Goal: Task Accomplishment & Management: Manage account settings

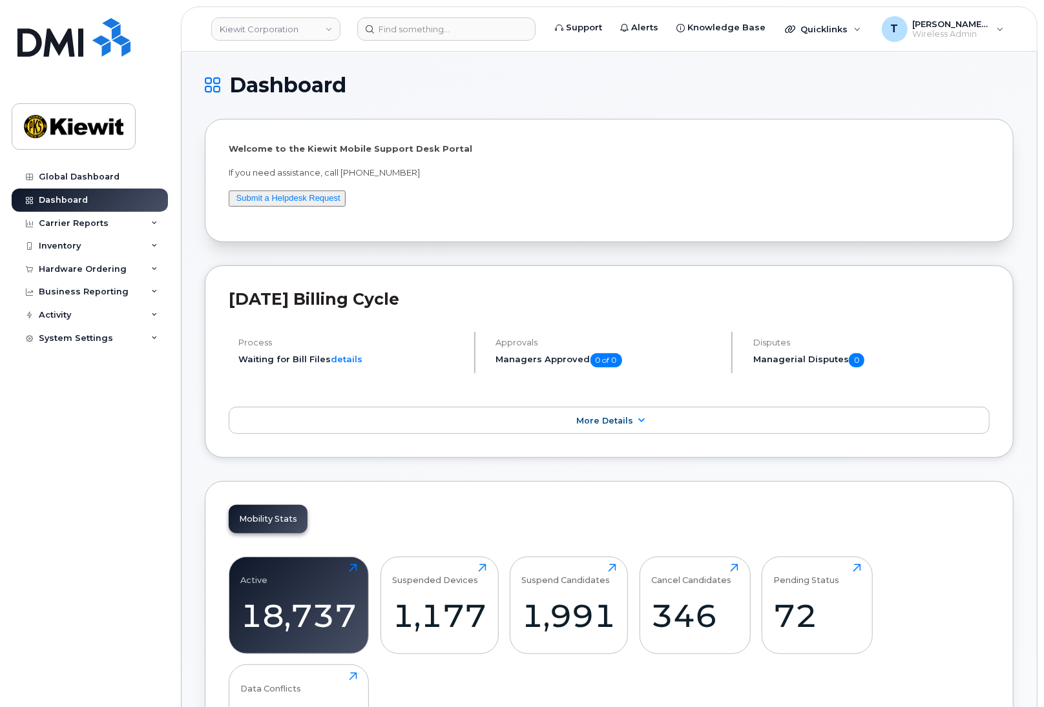
click at [1008, 588] on div "Mobility Stats Active 18,737 Click to view more Suspended Devices 1,177 Click t…" at bounding box center [609, 644] width 809 height 327
click at [842, 32] on span "Quicklinks" at bounding box center [823, 29] width 47 height 10
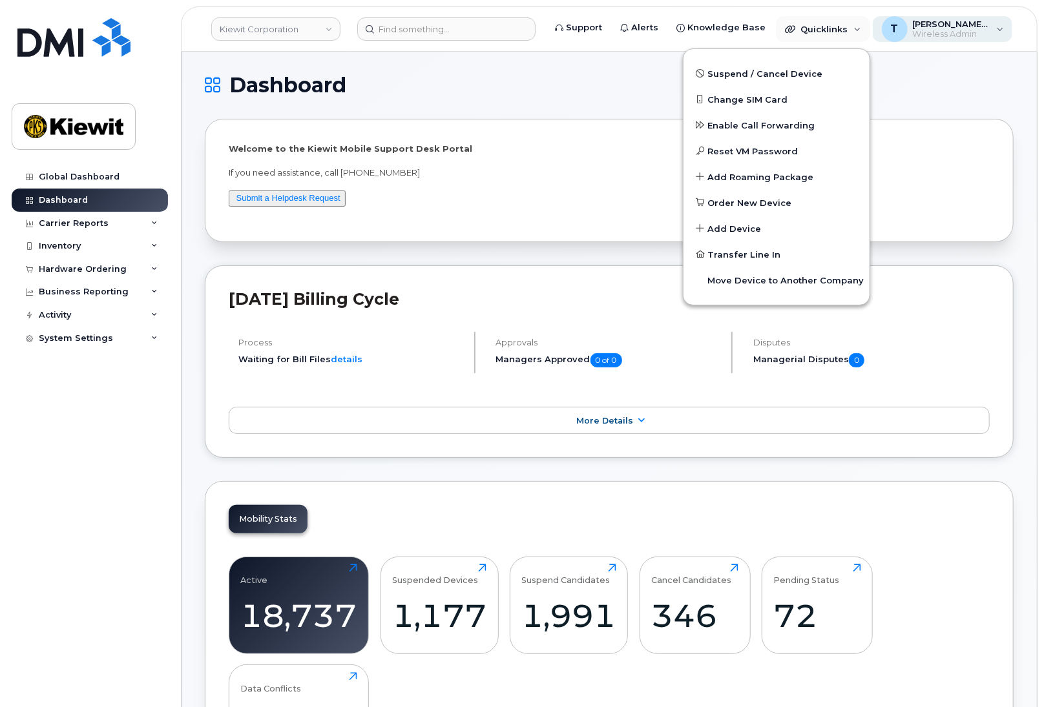
click at [924, 32] on span "Wireless Admin" at bounding box center [952, 34] width 78 height 10
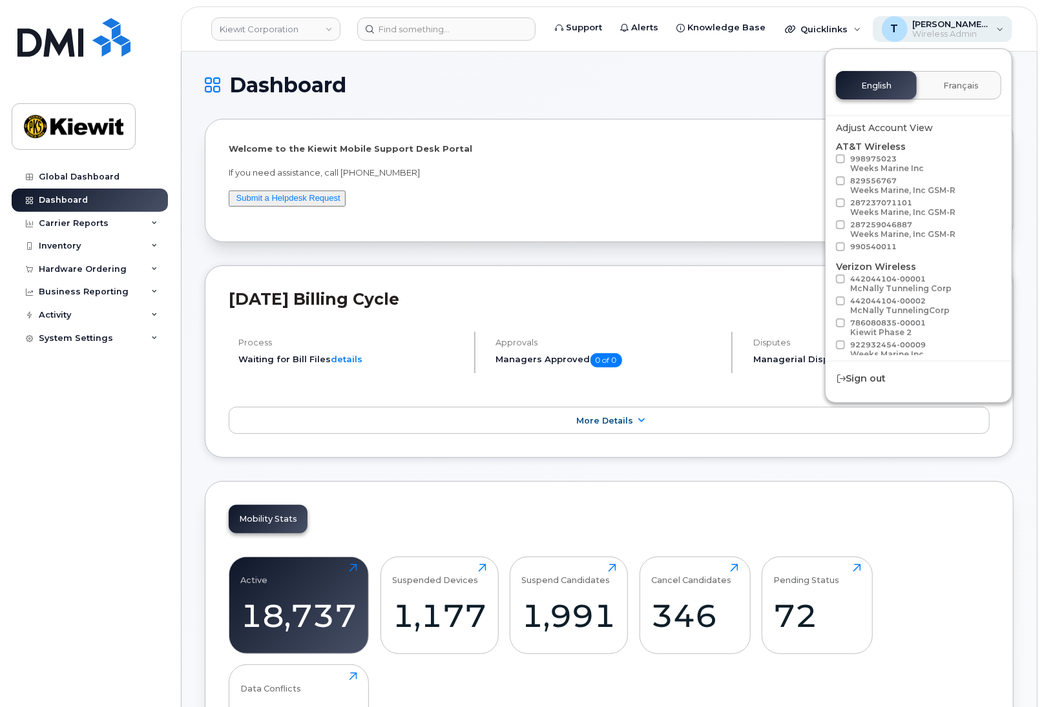
click at [924, 32] on span "Wireless Admin" at bounding box center [952, 34] width 78 height 10
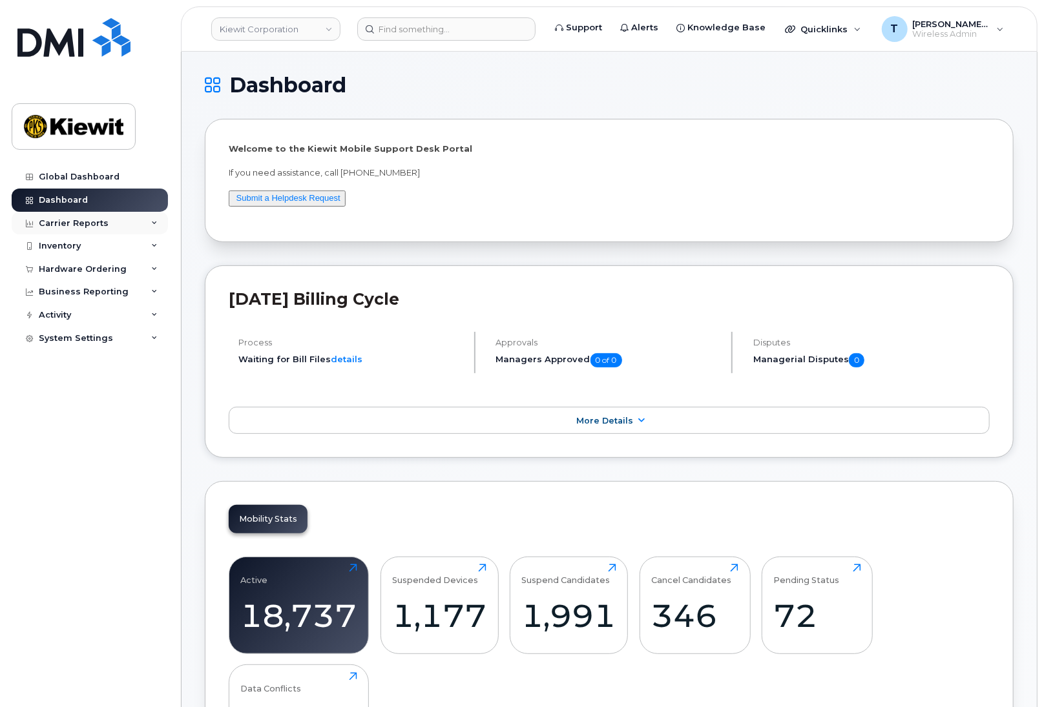
click at [90, 219] on div "Carrier Reports" at bounding box center [74, 223] width 70 height 10
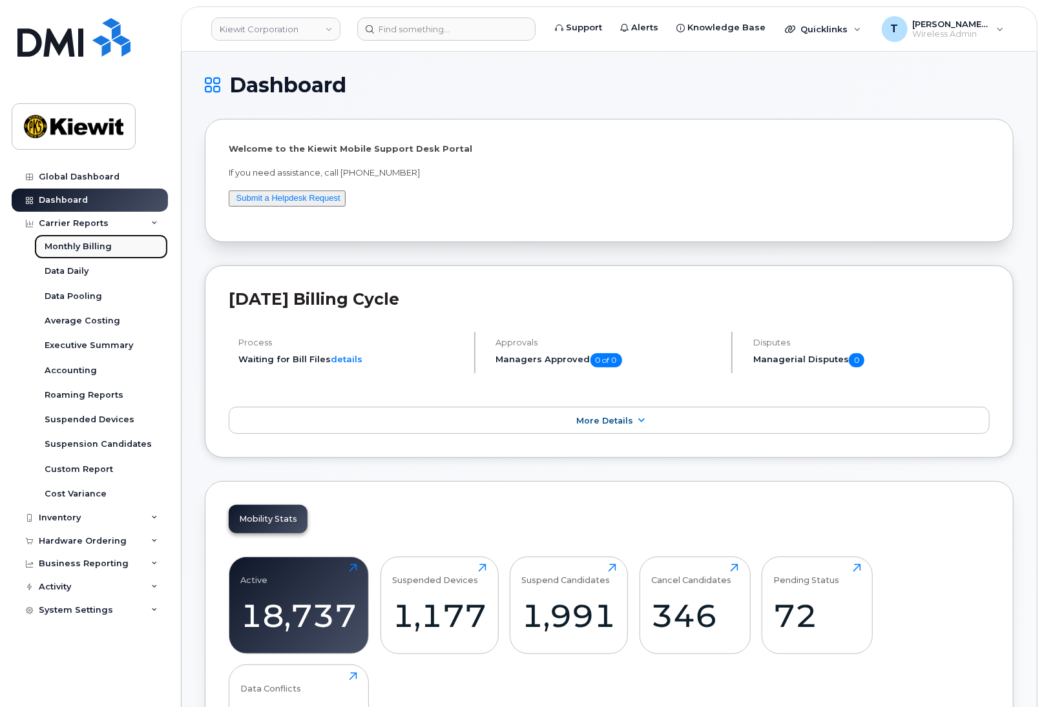
click at [105, 244] on div "Monthly Billing" at bounding box center [78, 247] width 67 height 12
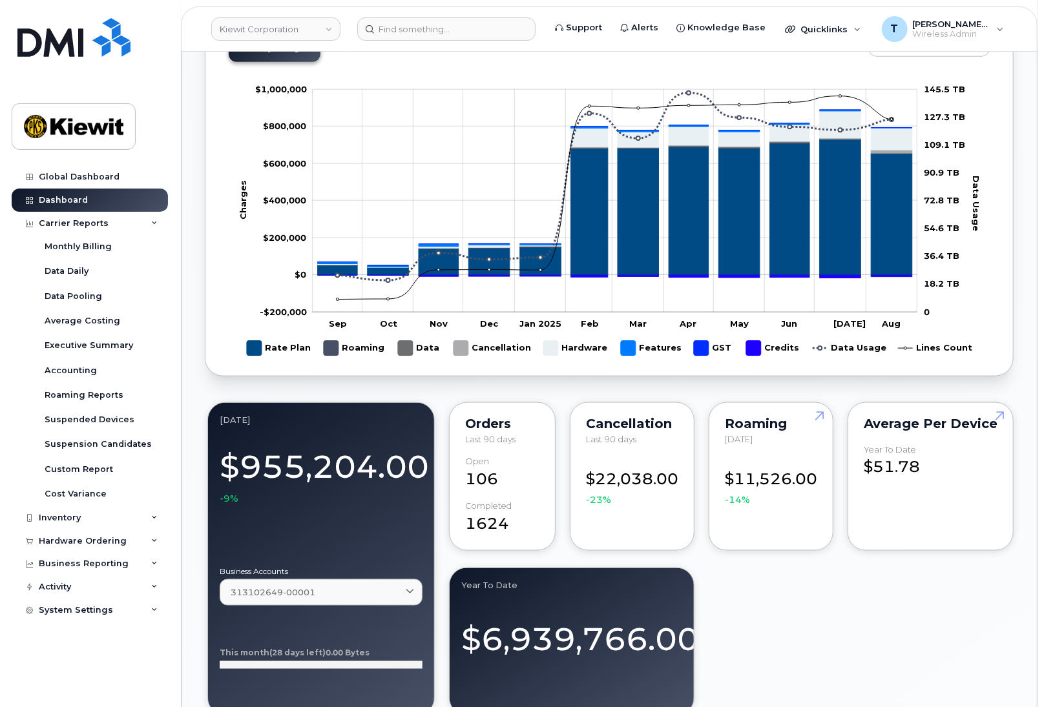
scroll to position [880, 0]
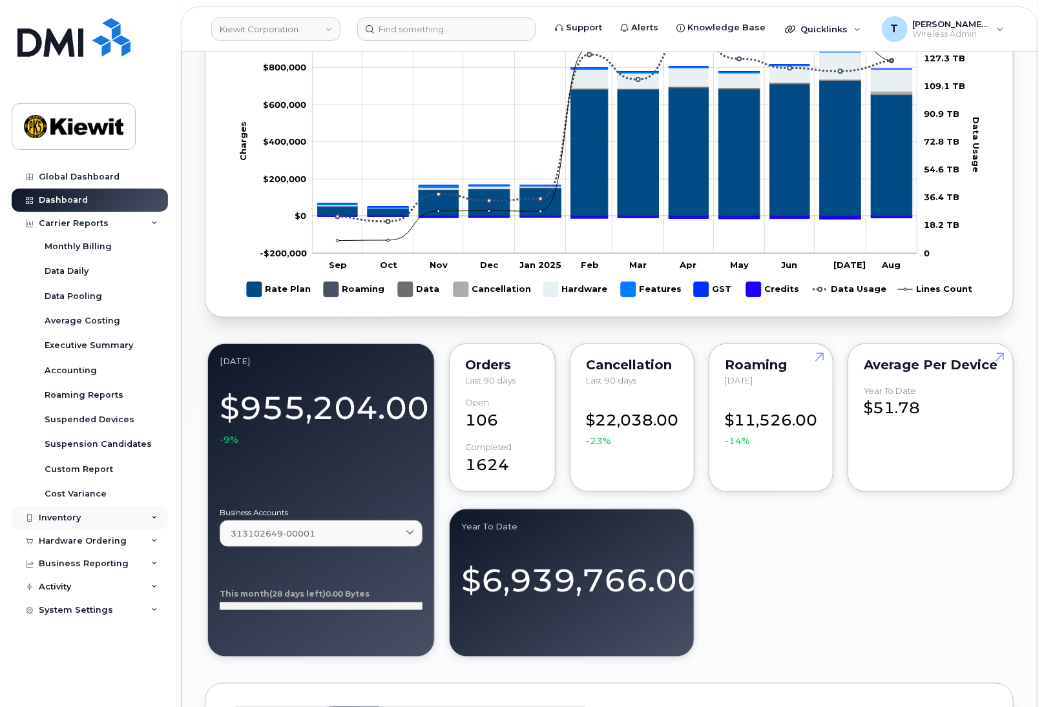
click at [152, 523] on div "Inventory" at bounding box center [90, 517] width 156 height 23
click at [149, 521] on div "Inventory" at bounding box center [90, 517] width 156 height 23
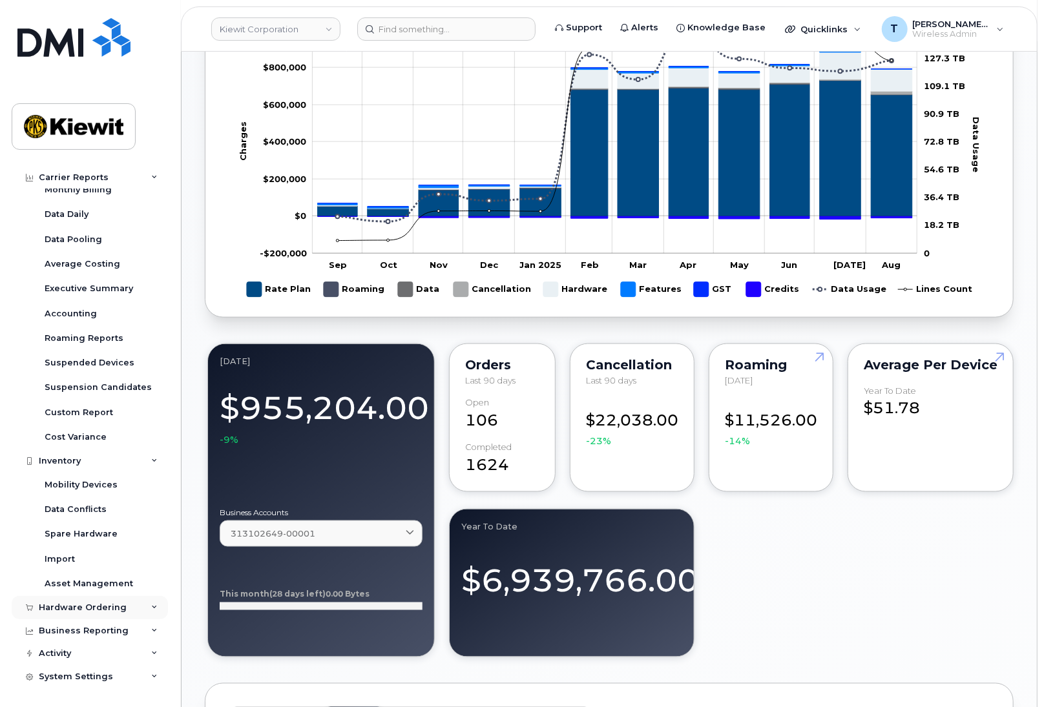
click at [141, 608] on div "Hardware Ordering" at bounding box center [90, 607] width 156 height 23
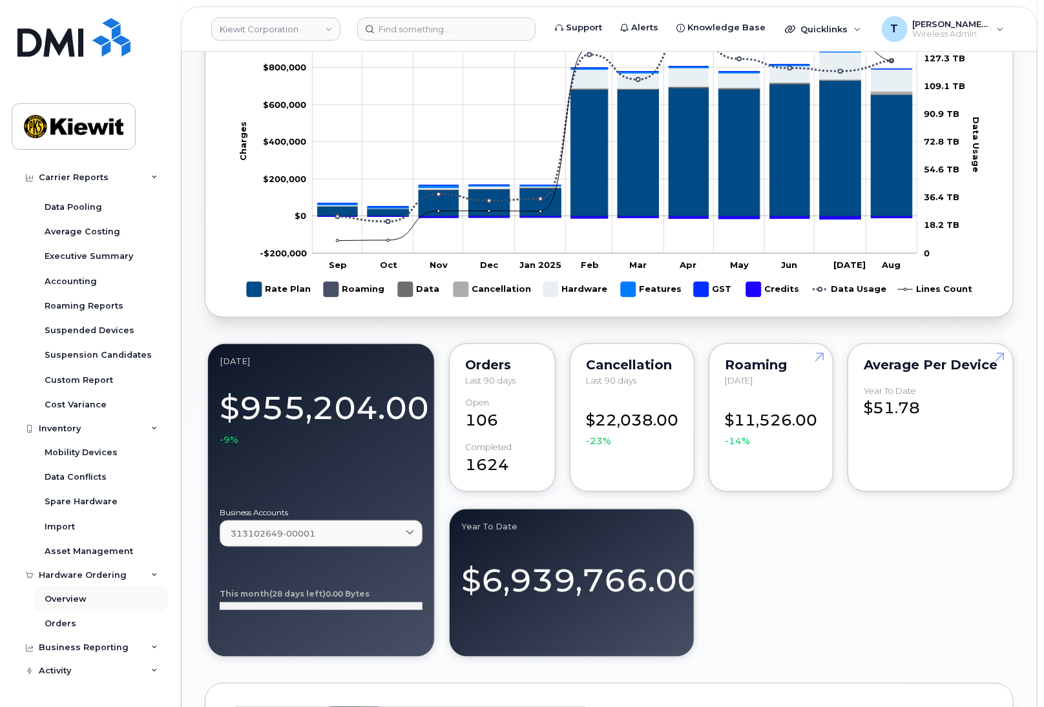
scroll to position [107, 0]
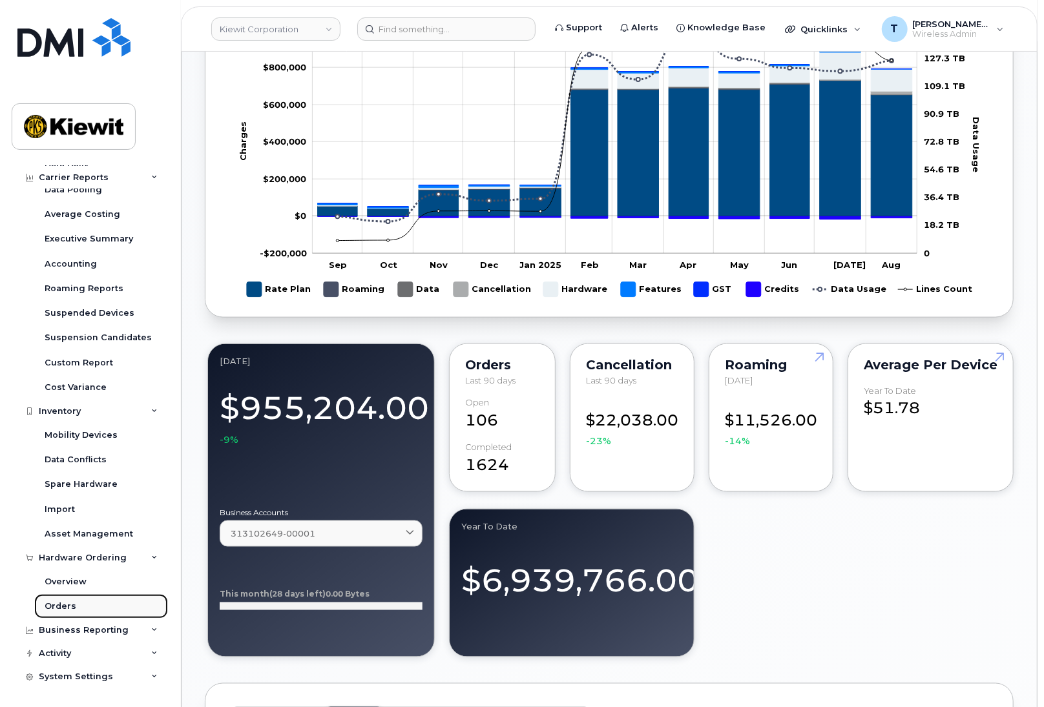
click at [54, 612] on link "Orders" at bounding box center [101, 606] width 134 height 25
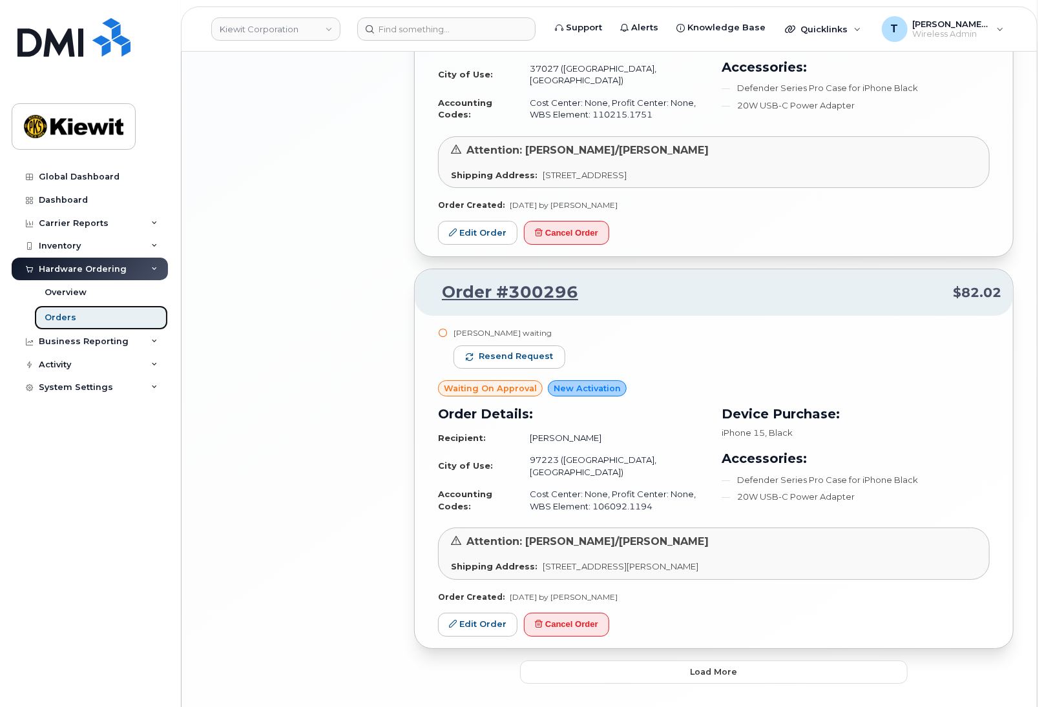
scroll to position [2507, 0]
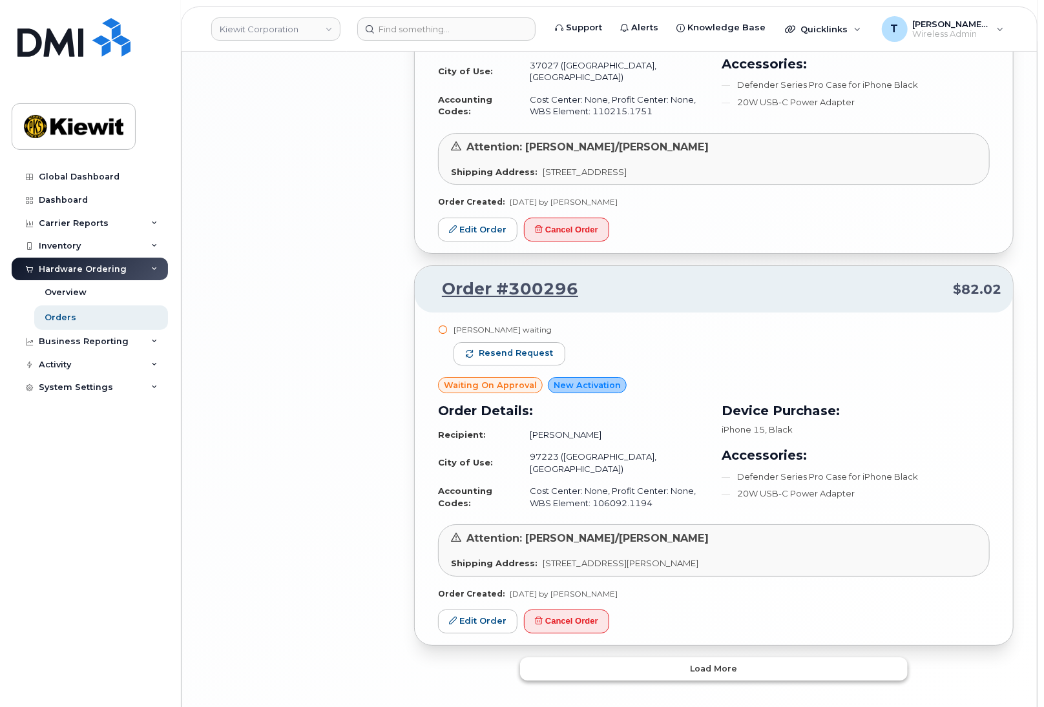
click at [749, 658] on button "Load more" at bounding box center [714, 669] width 388 height 23
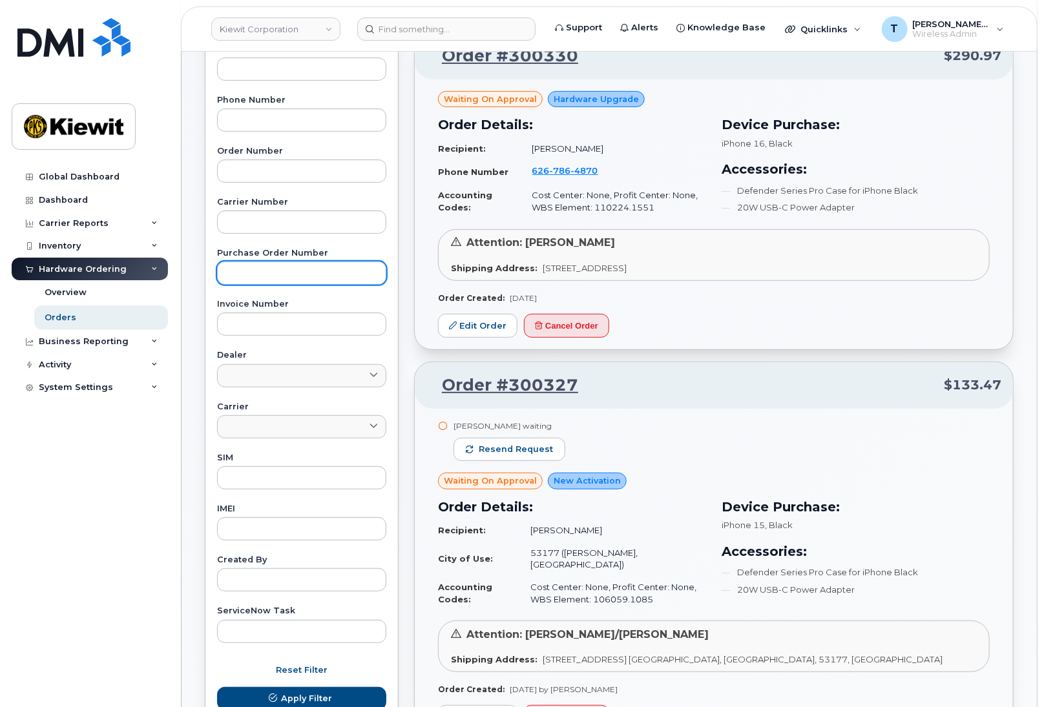
scroll to position [117, 0]
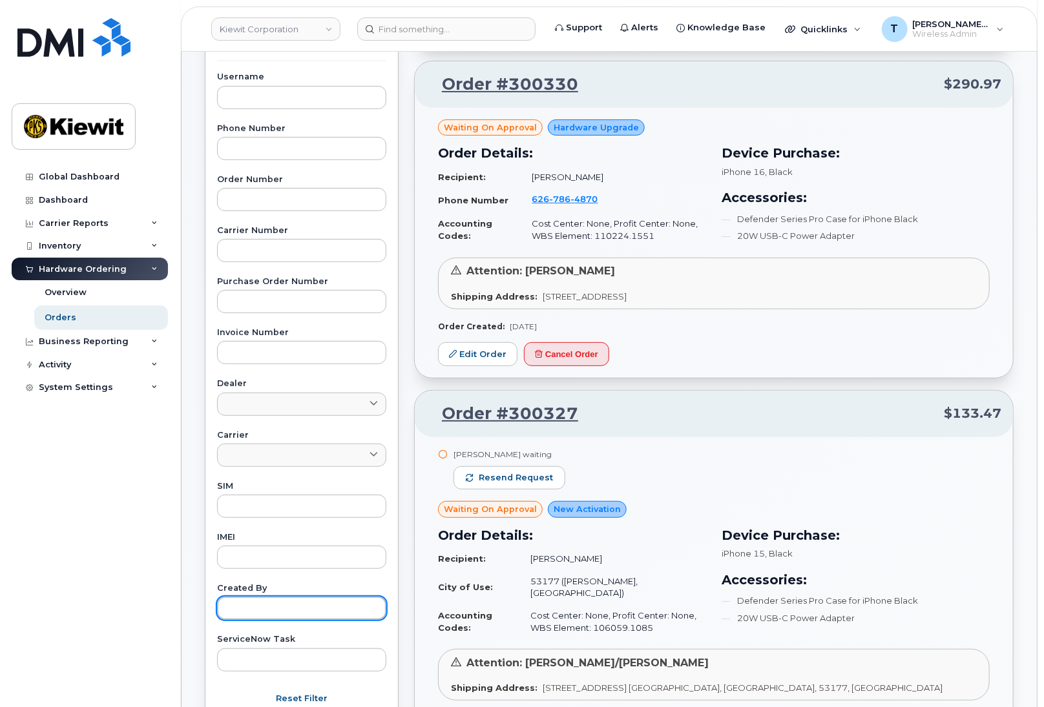
click at [319, 610] on input "text" at bounding box center [301, 608] width 169 height 23
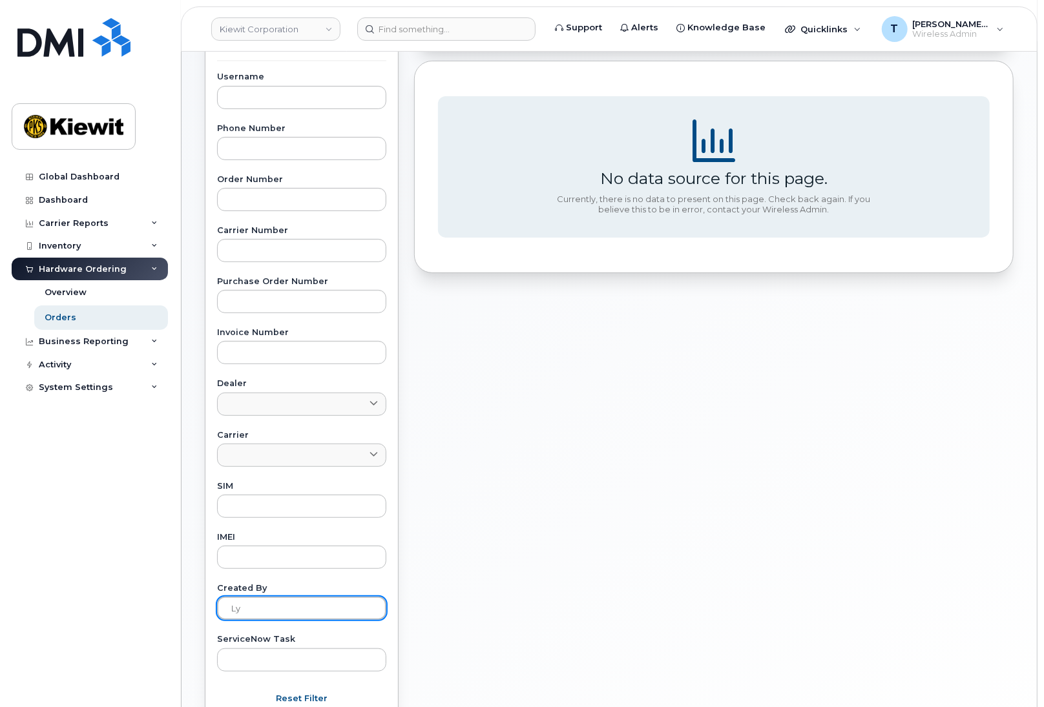
type input "l"
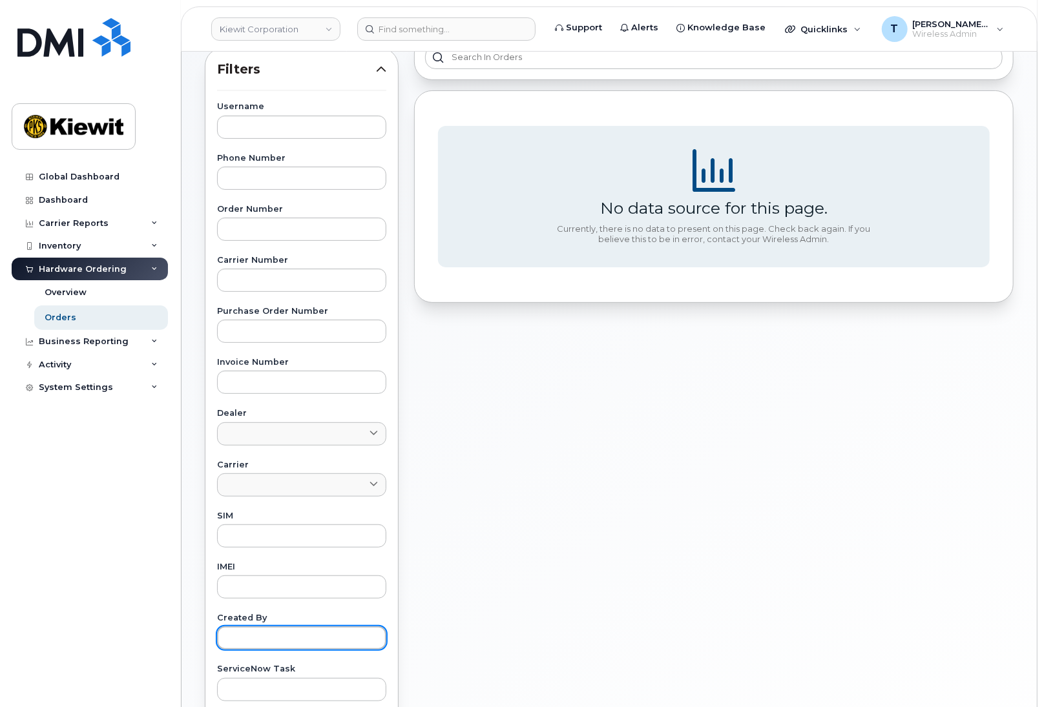
scroll to position [58, 0]
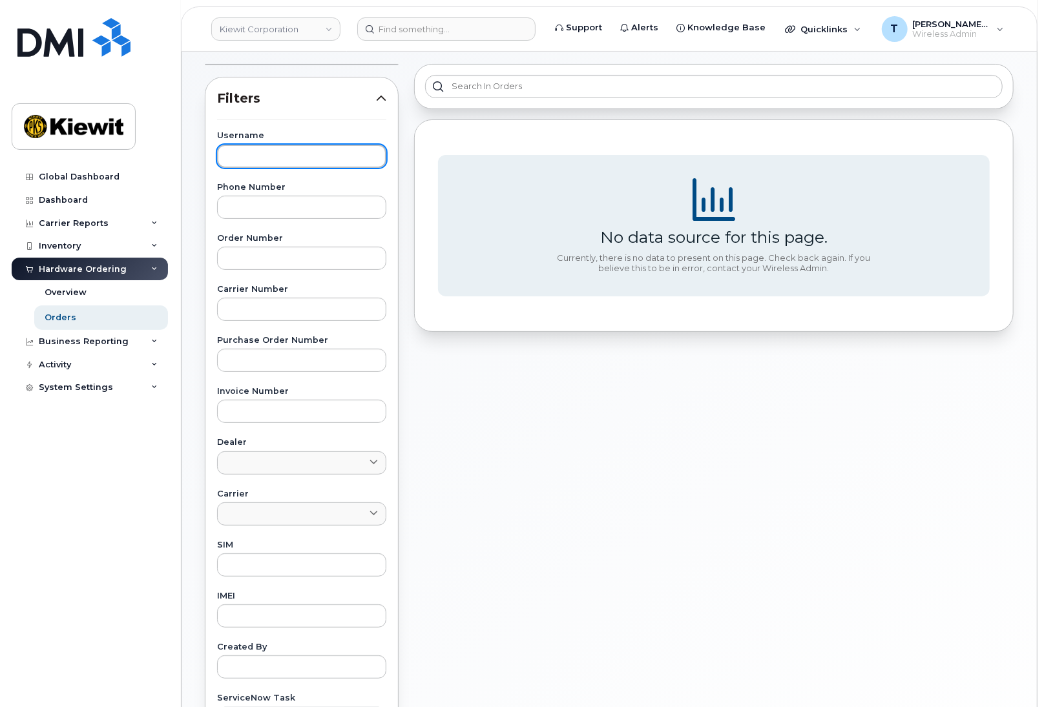
click at [287, 160] on input "text" at bounding box center [301, 156] width 169 height 23
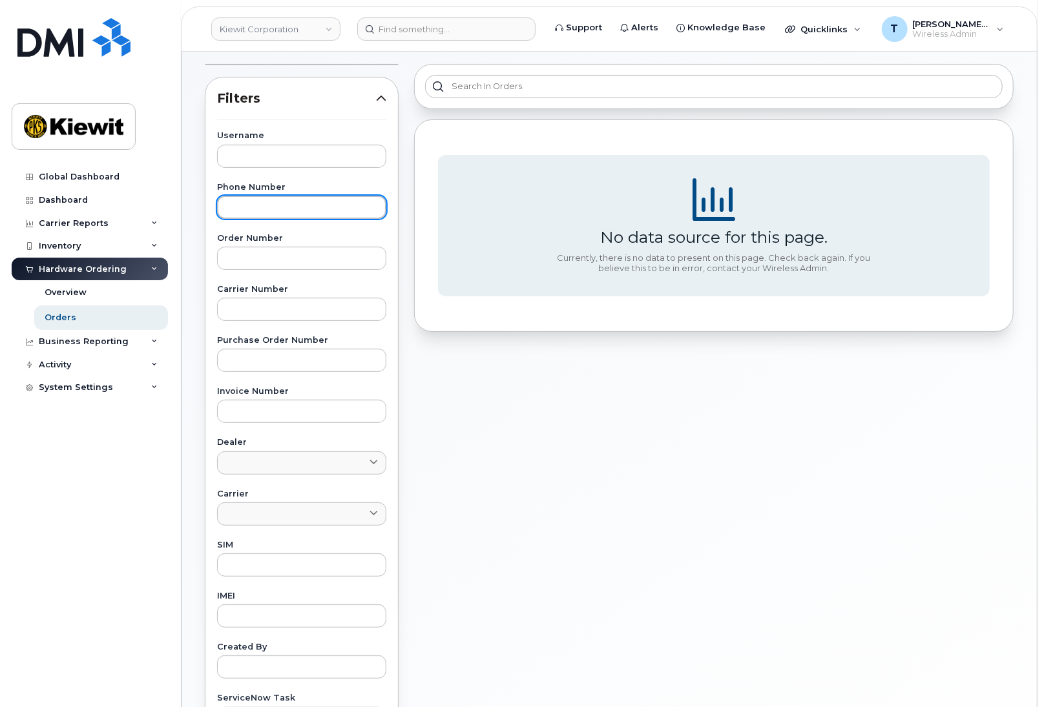
click at [276, 204] on input "text" at bounding box center [301, 207] width 169 height 23
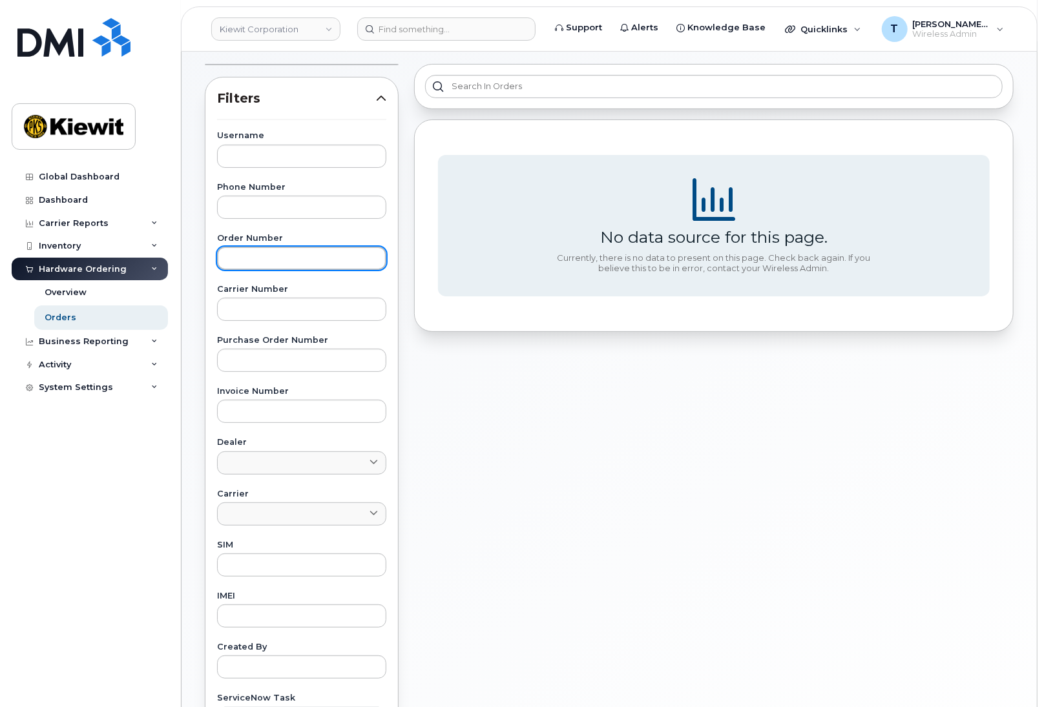
click at [278, 262] on input "text" at bounding box center [301, 258] width 169 height 23
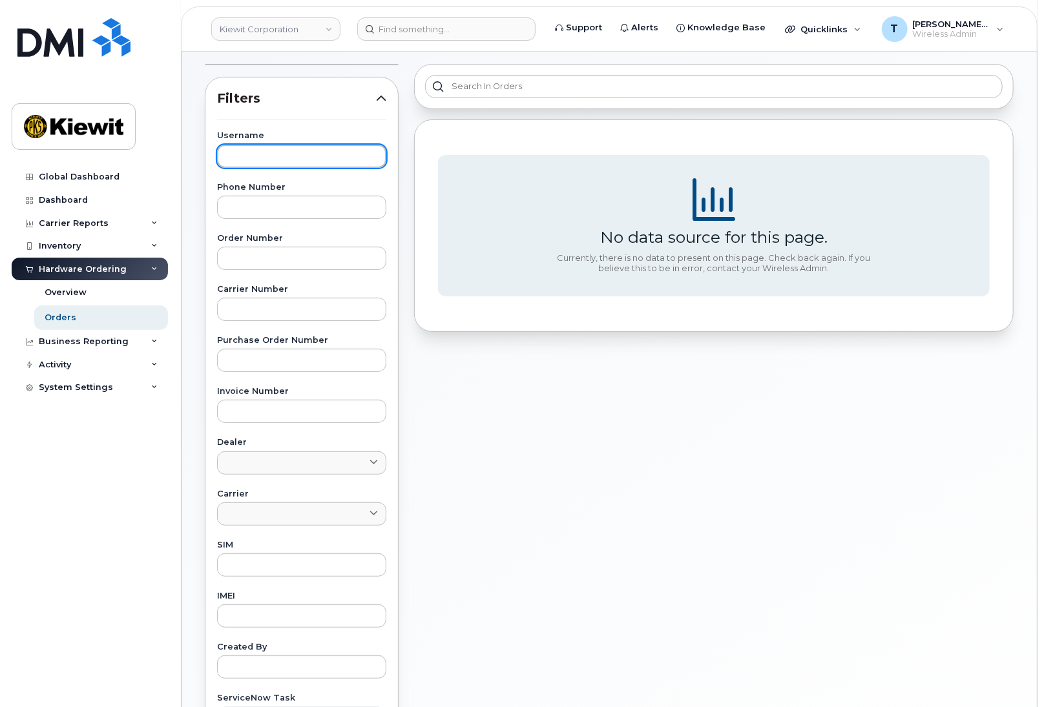
click at [302, 163] on input "text" at bounding box center [301, 156] width 169 height 23
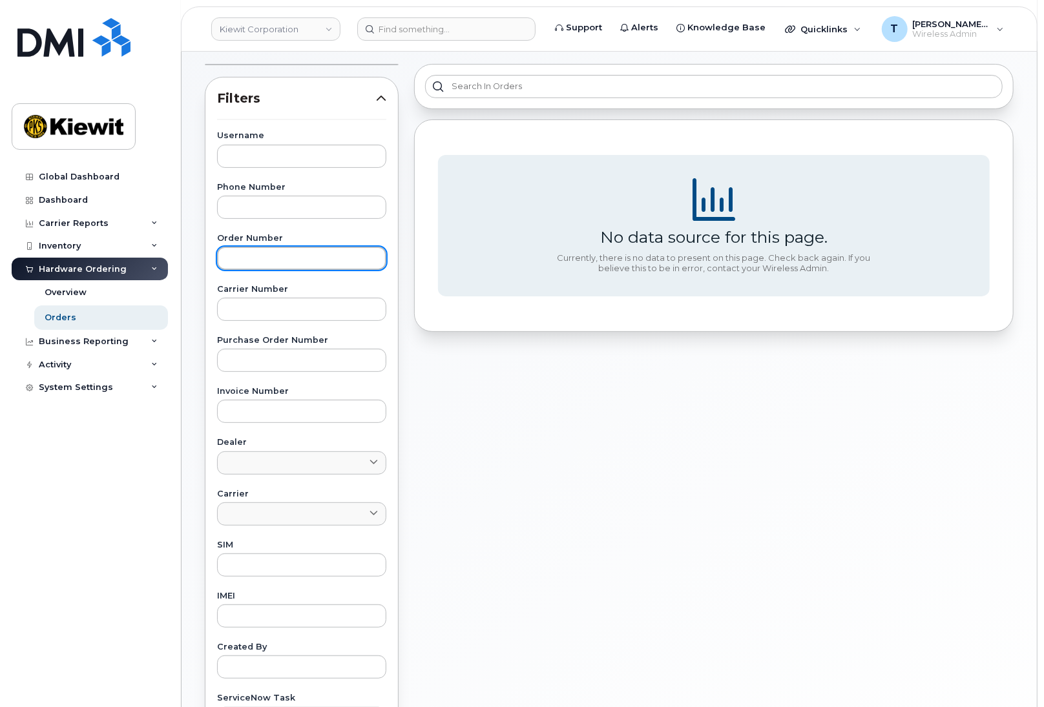
click at [282, 258] on input "text" at bounding box center [301, 258] width 169 height 23
paste input "299987"
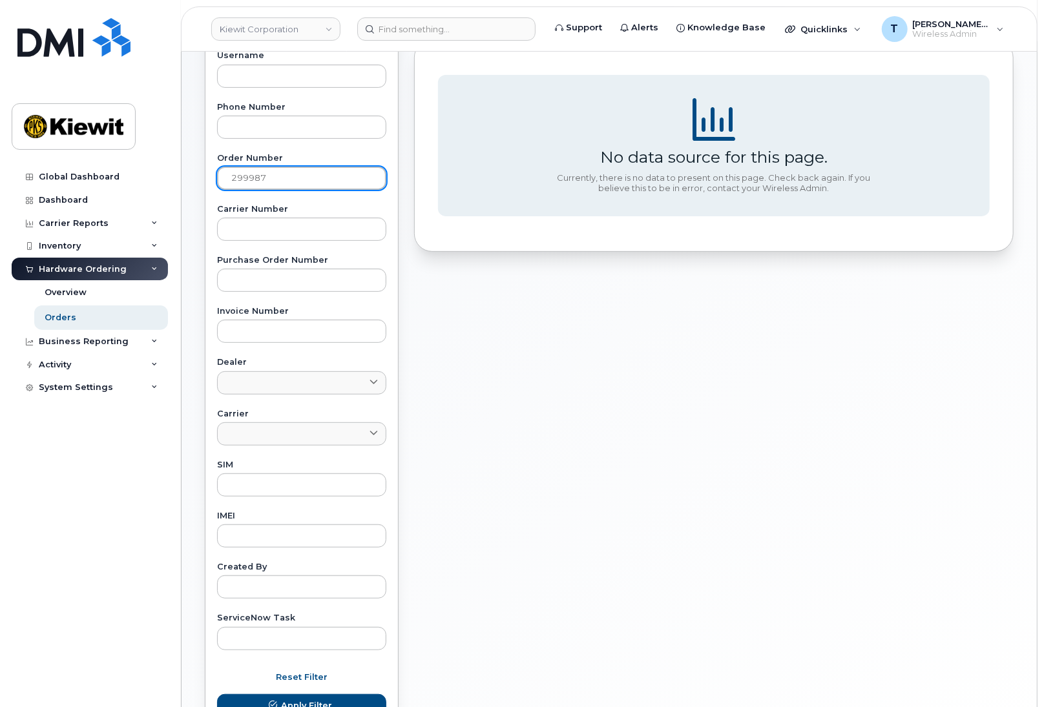
scroll to position [242, 0]
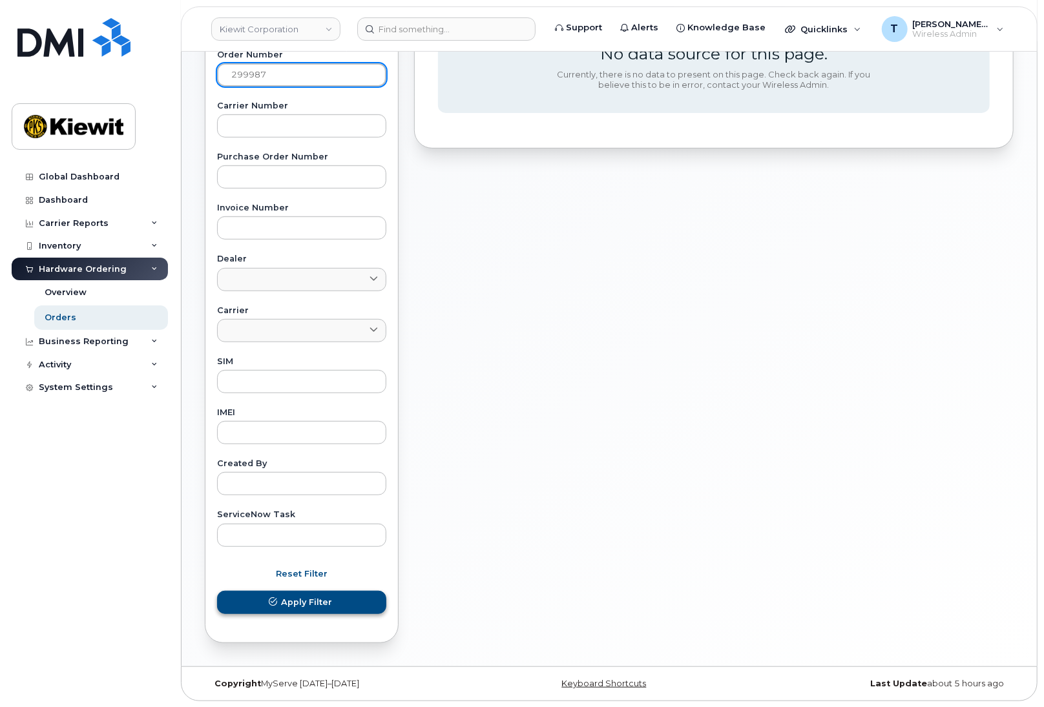
type input "299987"
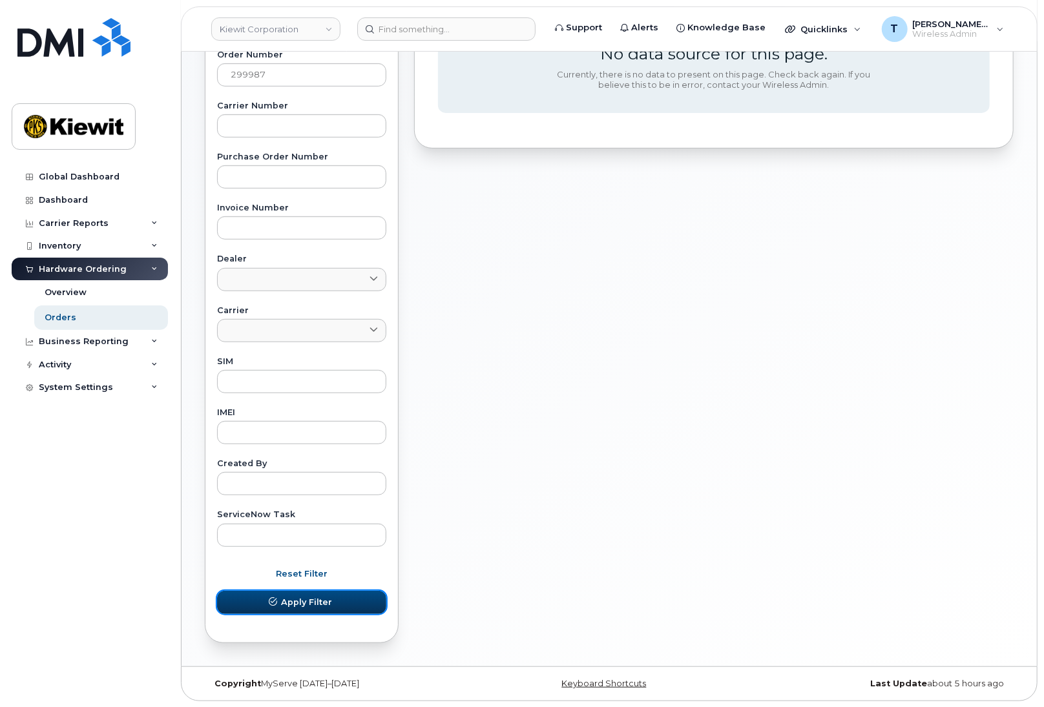
click at [326, 608] on button "Apply Filter" at bounding box center [301, 602] width 169 height 23
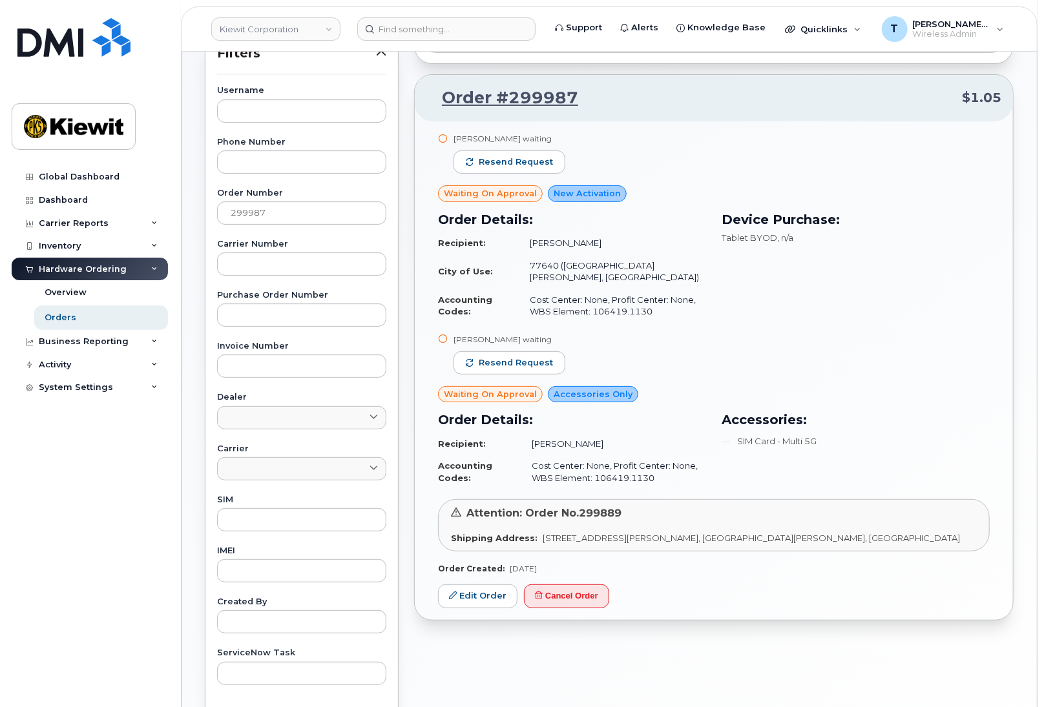
scroll to position [124, 0]
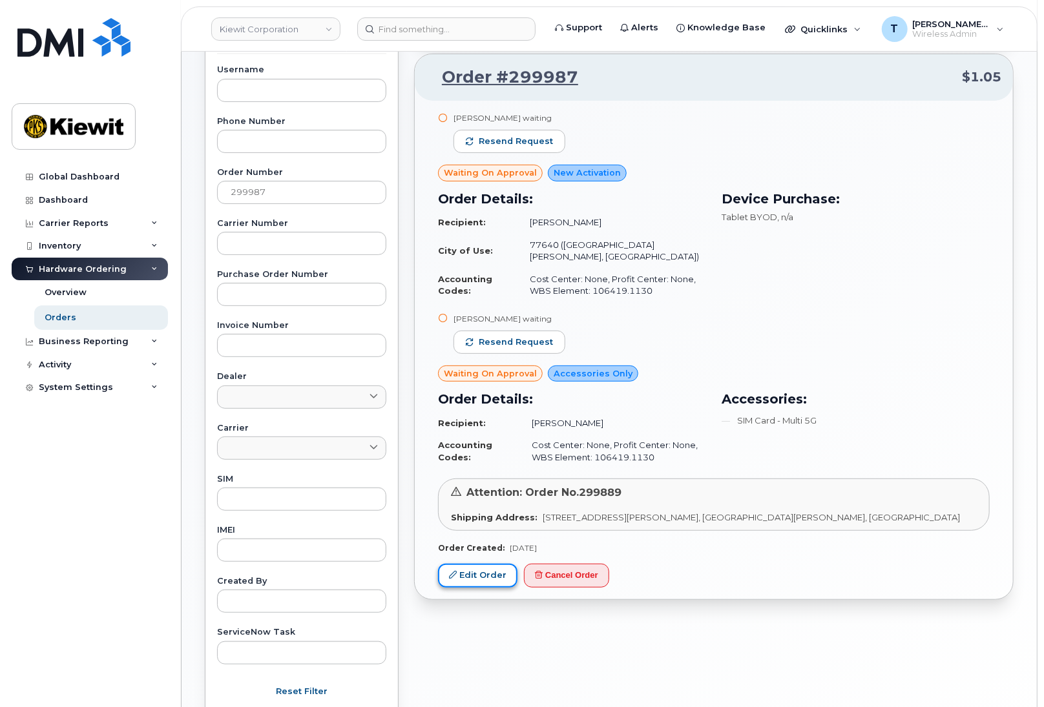
click at [461, 566] on link "Edit Order" at bounding box center [477, 576] width 79 height 24
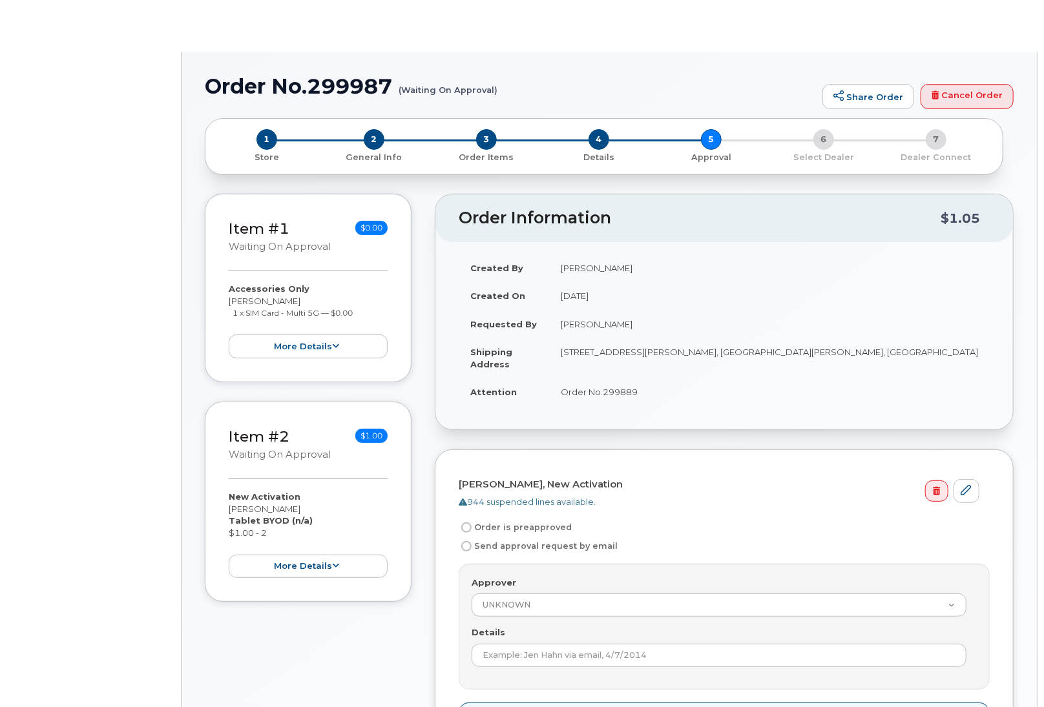
radio input "true"
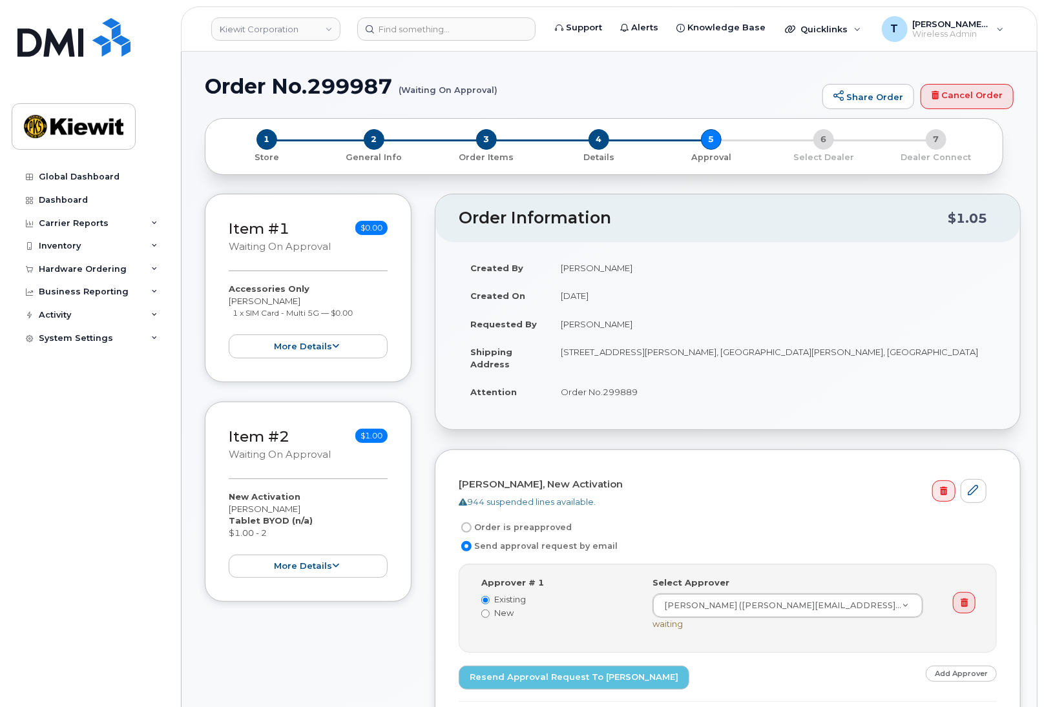
click at [599, 351] on td "2008 HO Mill Blvd, Fort Arthur, TX, 77640, USA, fort Arthur, TX, 77640, USA" at bounding box center [773, 358] width 448 height 40
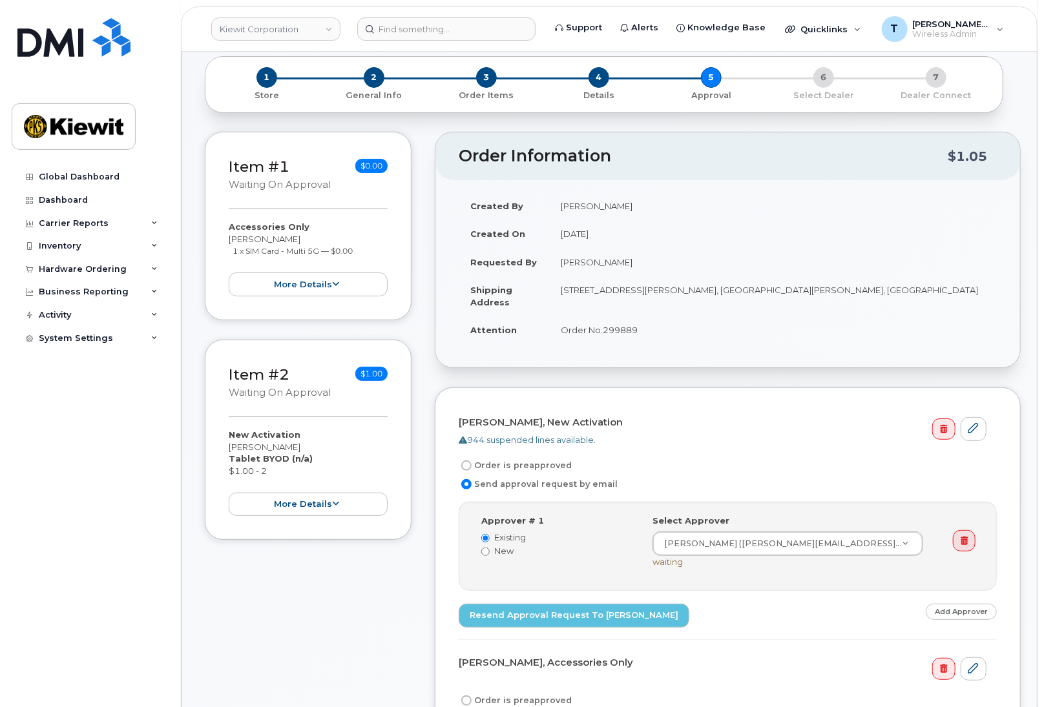
scroll to position [58, 0]
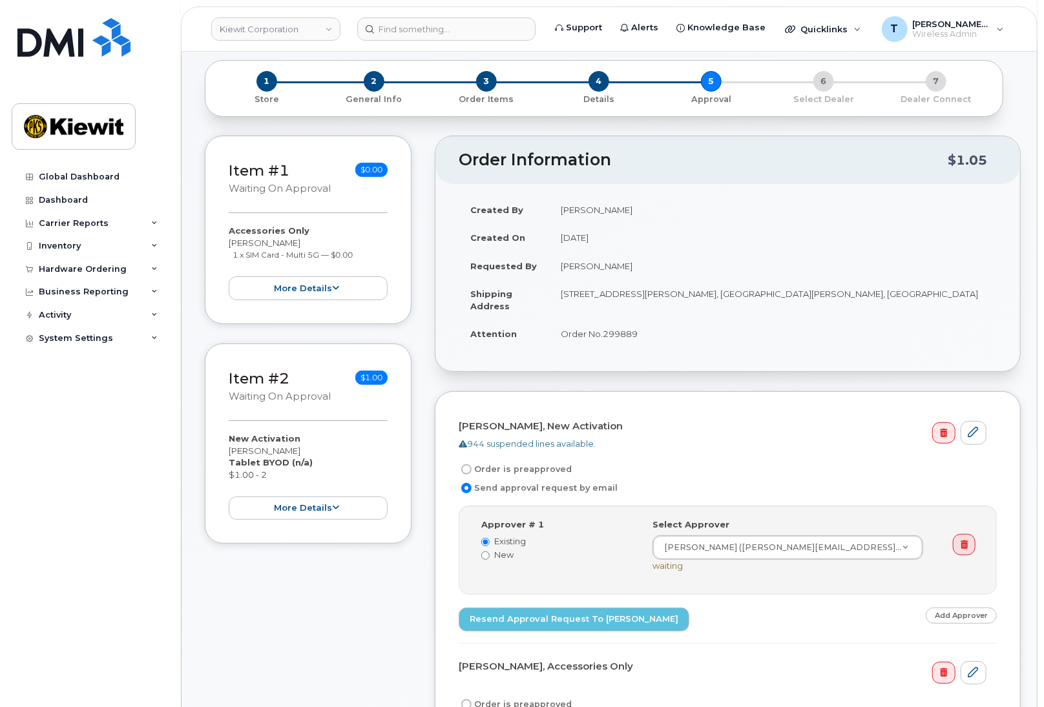
click at [644, 286] on td "[STREET_ADDRESS][PERSON_NAME], [GEOGRAPHIC_DATA][PERSON_NAME], [GEOGRAPHIC_DATA]" at bounding box center [773, 300] width 448 height 40
click at [607, 83] on span "4" at bounding box center [598, 81] width 21 height 21
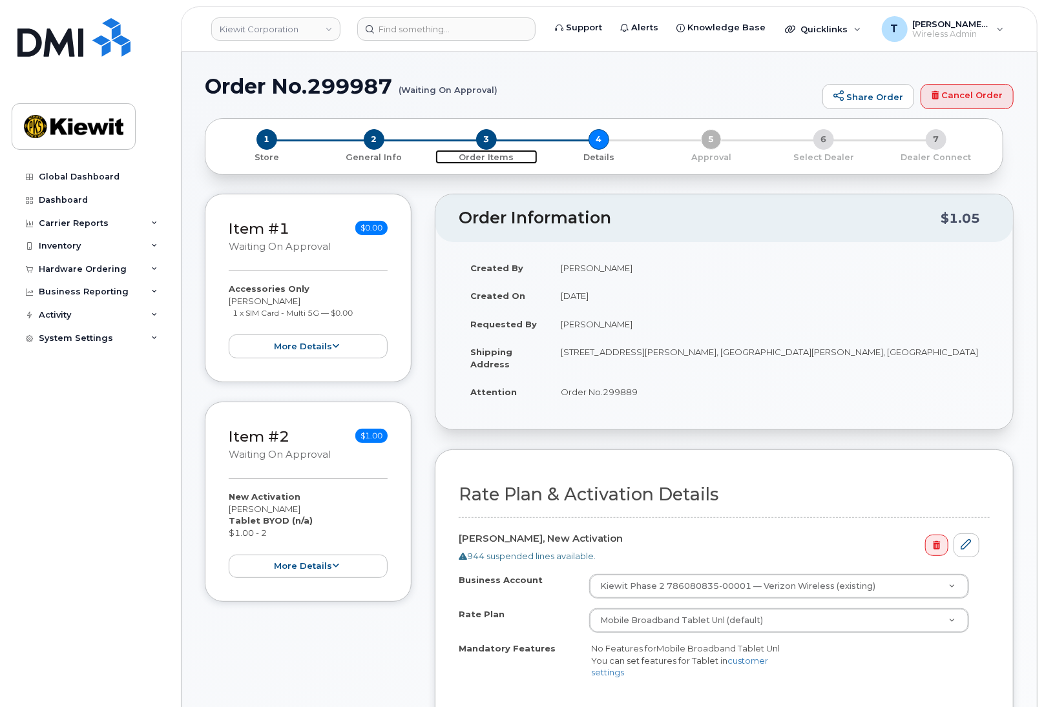
click at [482, 143] on span "3" at bounding box center [486, 139] width 21 height 21
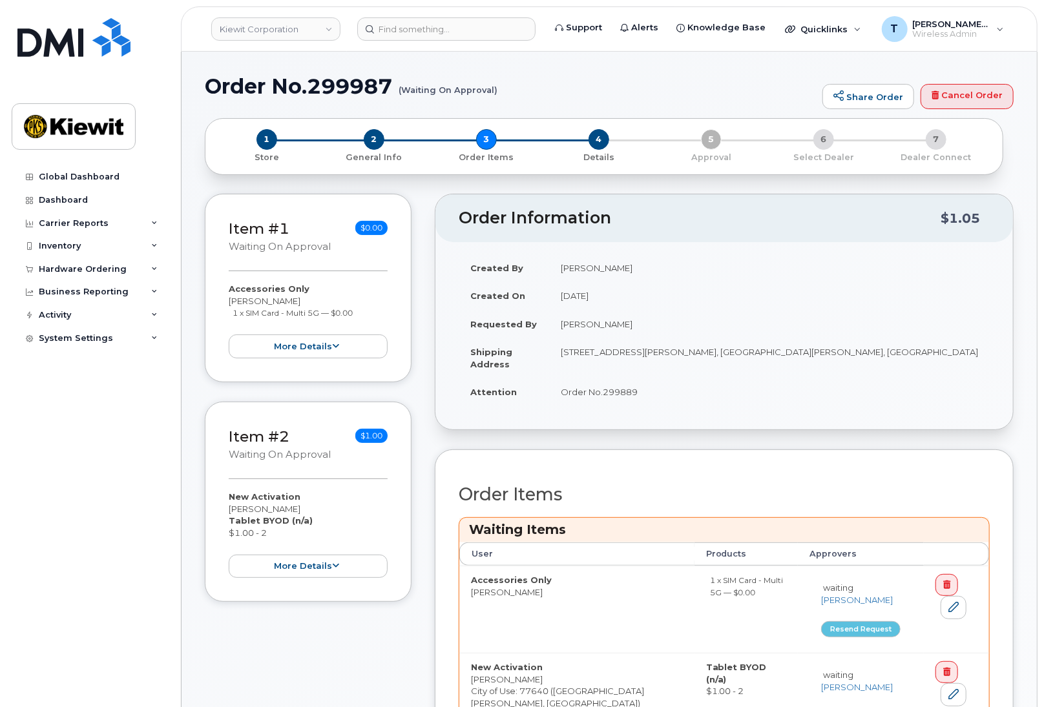
click at [487, 146] on div "1 Store 2 General Info 3 Order Items 4 Details 5 Approval 6 Select Dealer 7 Dea…" at bounding box center [604, 146] width 776 height 34
click at [492, 145] on div "1 Store 2 General Info 3 Order Items 4 Details 5 Approval 6 Select Dealer 7 Dea…" at bounding box center [604, 146] width 776 height 34
click at [375, 142] on span "2" at bounding box center [374, 139] width 21 height 21
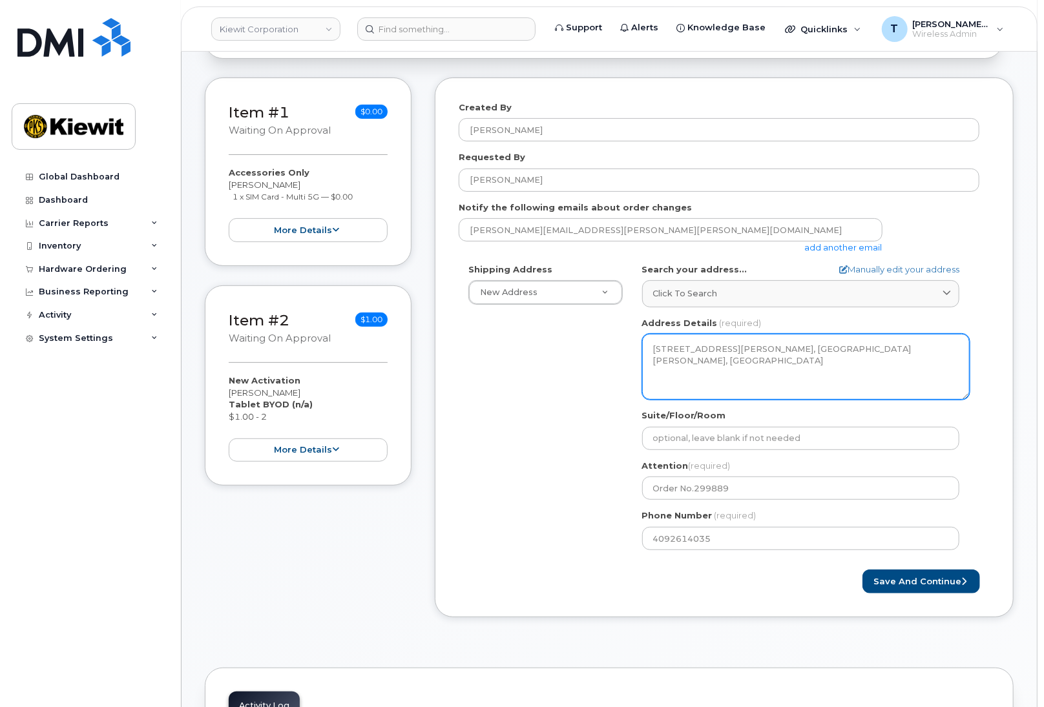
scroll to position [117, 0]
drag, startPoint x: 771, startPoint y: 362, endPoint x: 763, endPoint y: 355, distance: 10.6
click at [771, 362] on textarea "[STREET_ADDRESS][PERSON_NAME], [GEOGRAPHIC_DATA][PERSON_NAME], [GEOGRAPHIC_DATA]" at bounding box center [805, 366] width 327 height 66
click at [738, 346] on textarea "[STREET_ADDRESS][PERSON_NAME], [GEOGRAPHIC_DATA][PERSON_NAME], [GEOGRAPHIC_DATA]" at bounding box center [805, 366] width 327 height 66
drag, startPoint x: 737, startPoint y: 348, endPoint x: 756, endPoint y: 349, distance: 18.8
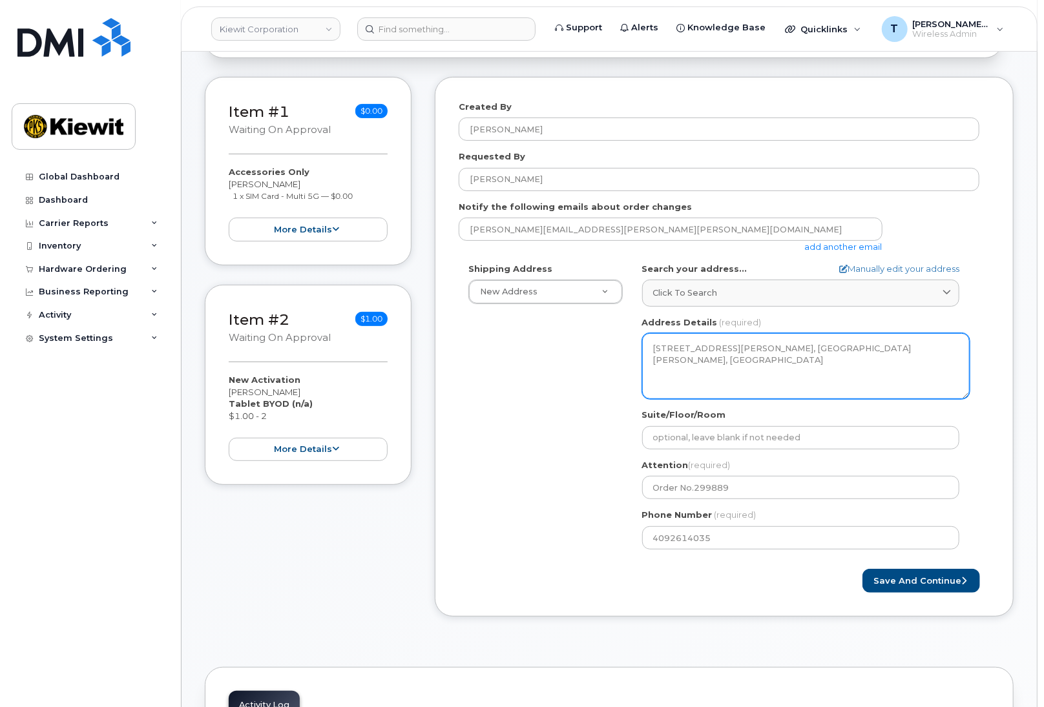
click at [768, 349] on textarea "[STREET_ADDRESS][PERSON_NAME], [GEOGRAPHIC_DATA][PERSON_NAME], [GEOGRAPHIC_DATA]" at bounding box center [805, 366] width 327 height 66
click at [738, 347] on textarea "[STREET_ADDRESS][PERSON_NAME], [GEOGRAPHIC_DATA][PERSON_NAME], [GEOGRAPHIC_DATA]" at bounding box center [805, 366] width 327 height 66
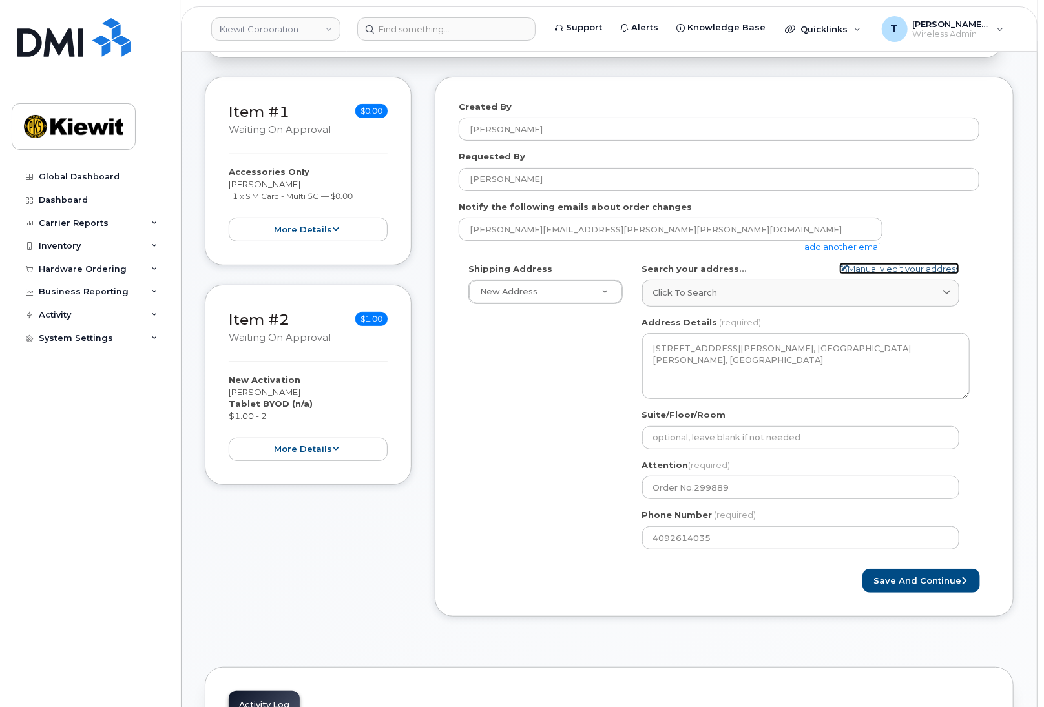
click at [849, 265] on link "Manually edit your address" at bounding box center [899, 269] width 120 height 12
select select
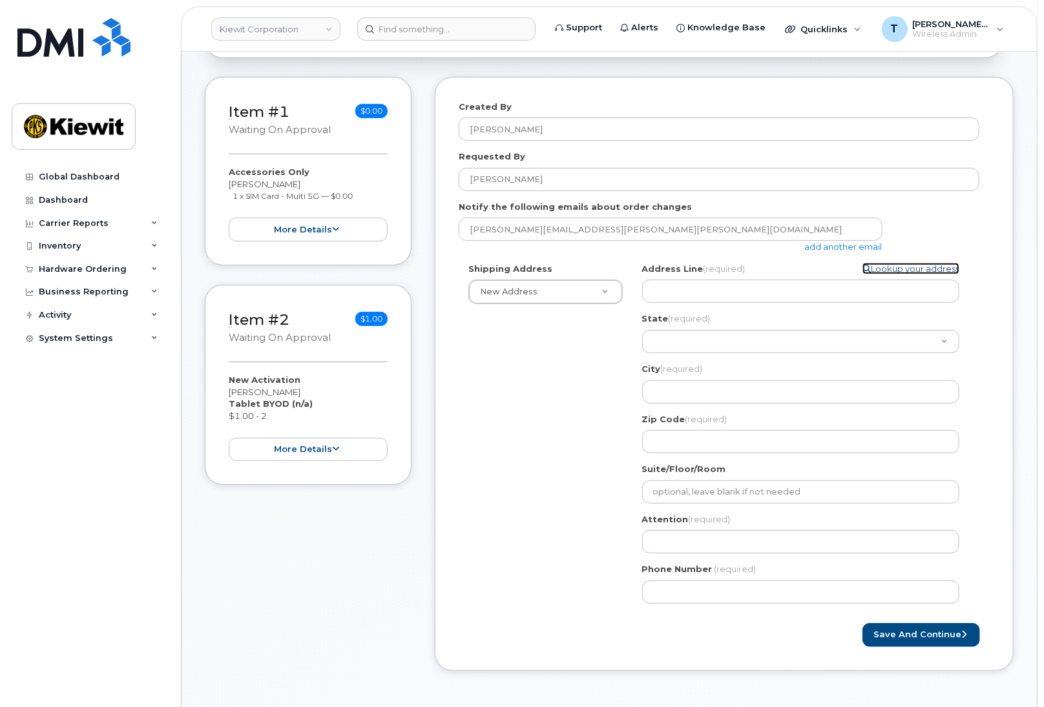
click at [900, 271] on link "Lookup your address" at bounding box center [910, 269] width 97 height 12
select select
type input "[STREET_ADDRESS][PERSON_NAME]"
select select "[GEOGRAPHIC_DATA]"
type input "[GEOGRAPHIC_DATA][PERSON_NAME]"
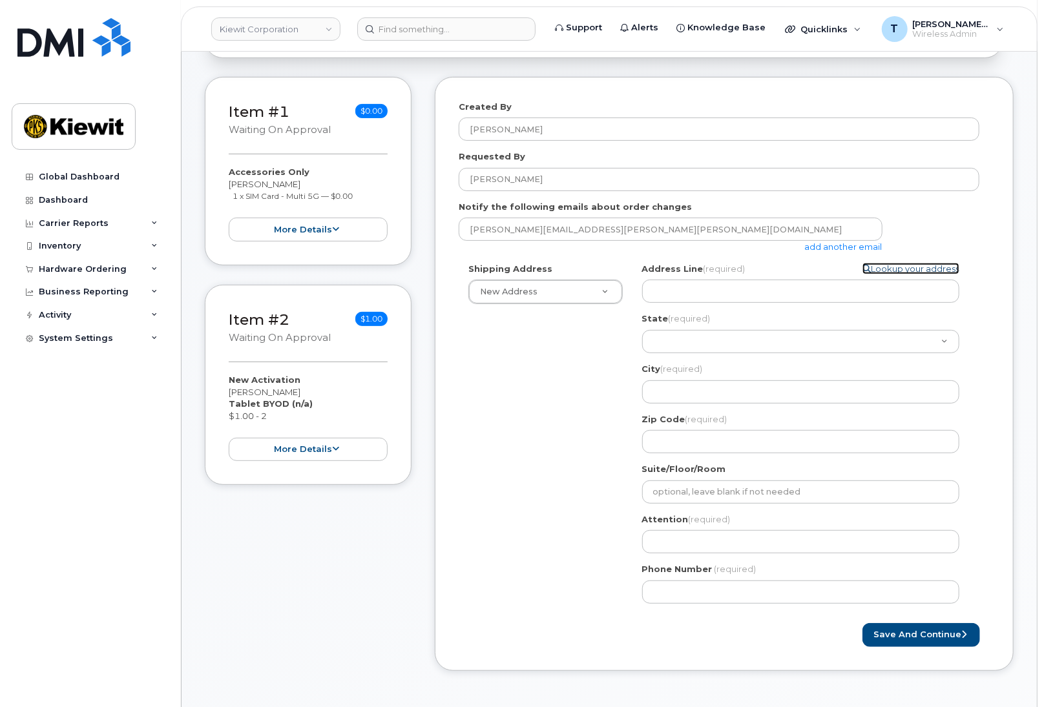
type input "77640"
type textarea "[STREET_ADDRESS][PERSON_NAME], [GEOGRAPHIC_DATA][PERSON_NAME], [GEOGRAPHIC_DATA]"
type input "Order No.299889"
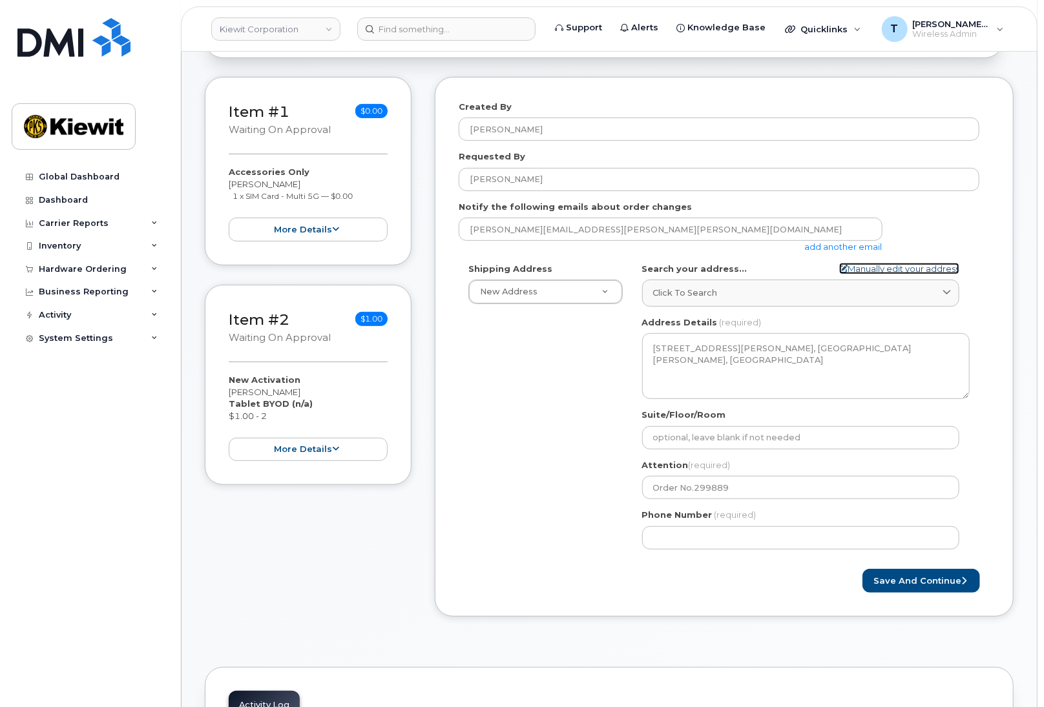
click at [900, 271] on link "Manually edit your address" at bounding box center [899, 269] width 120 height 12
select select
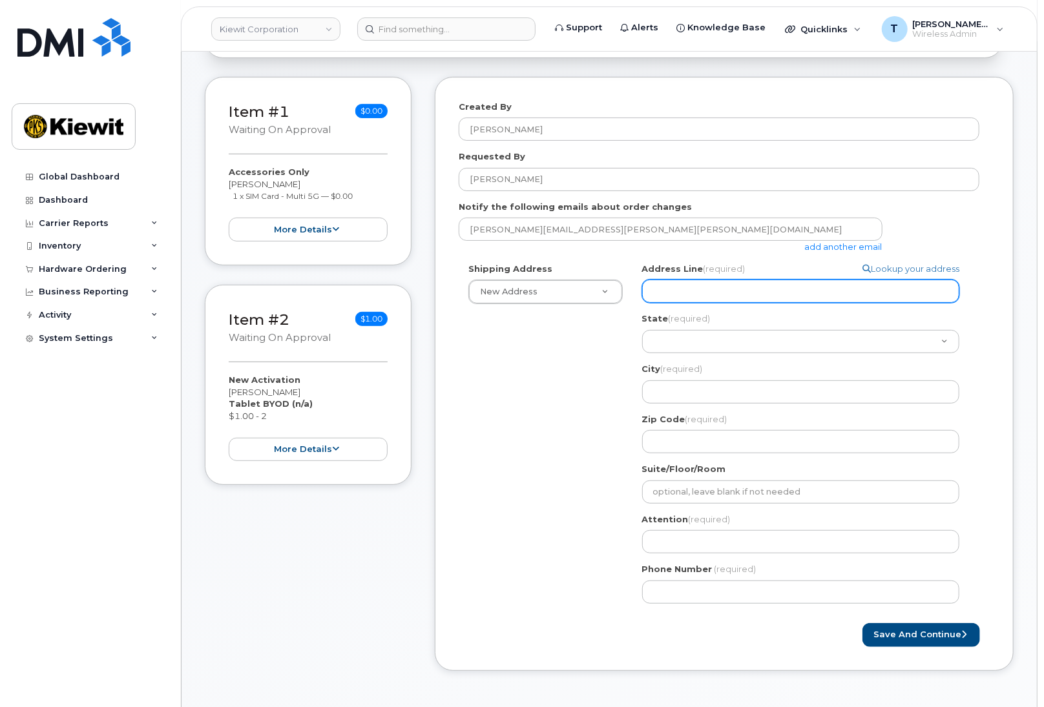
click at [885, 284] on input "Address Line (required)" at bounding box center [800, 291] width 317 height 23
click at [720, 294] on input "Address Line (required)" at bounding box center [800, 291] width 317 height 23
paste input "2008 [GEOGRAPHIC_DATA]"
select select
type input "2008 [GEOGRAPHIC_DATA]"
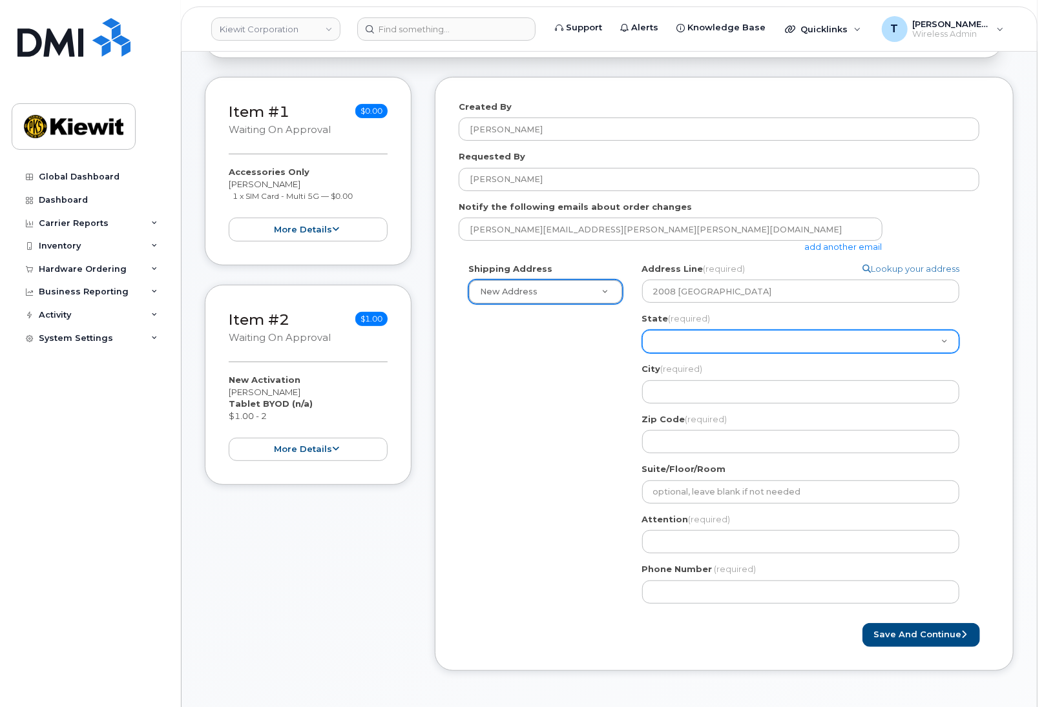
click at [698, 342] on select "[US_STATE] [US_STATE] [US_STATE] [US_STATE] [US_STATE] [US_STATE] [US_STATE] [U…" at bounding box center [800, 341] width 317 height 23
select select "[GEOGRAPHIC_DATA]"
click at [642, 330] on select "[US_STATE] [US_STATE] [US_STATE] [US_STATE] [US_STATE] [US_STATE] [US_STATE] [U…" at bounding box center [800, 341] width 317 height 23
click at [596, 497] on div "Shipping Address New Address New Address [GEOGRAPHIC_DATA] Search your address.…" at bounding box center [719, 438] width 521 height 351
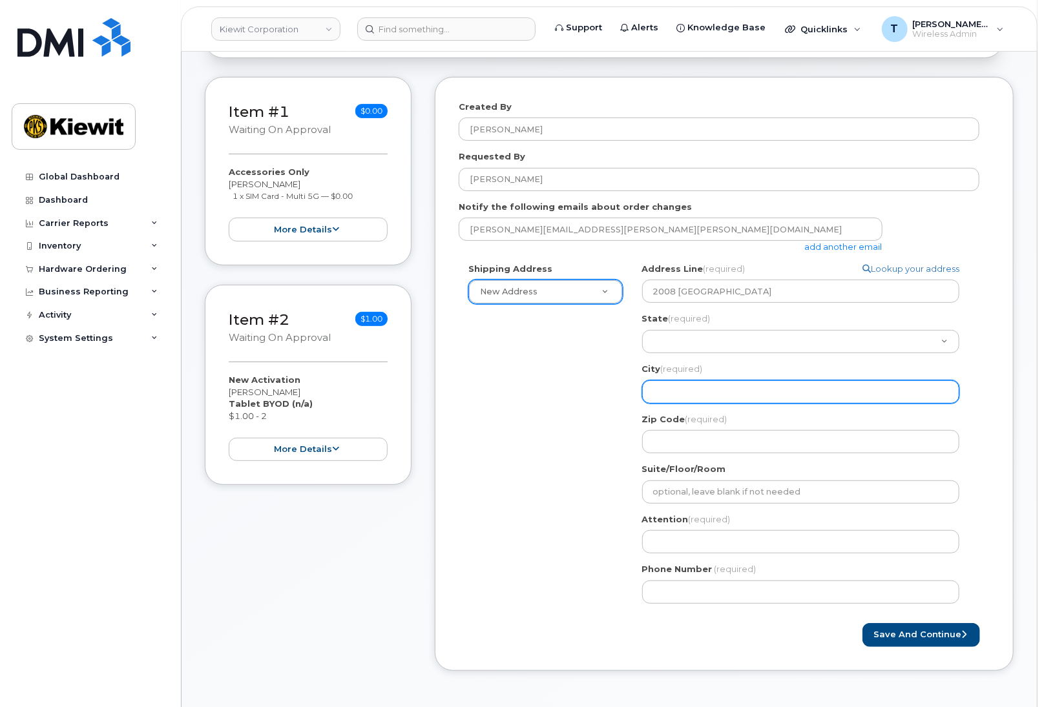
click at [681, 395] on input "City (required)" at bounding box center [800, 391] width 317 height 23
select select
type input "P"
select select
type input "Po"
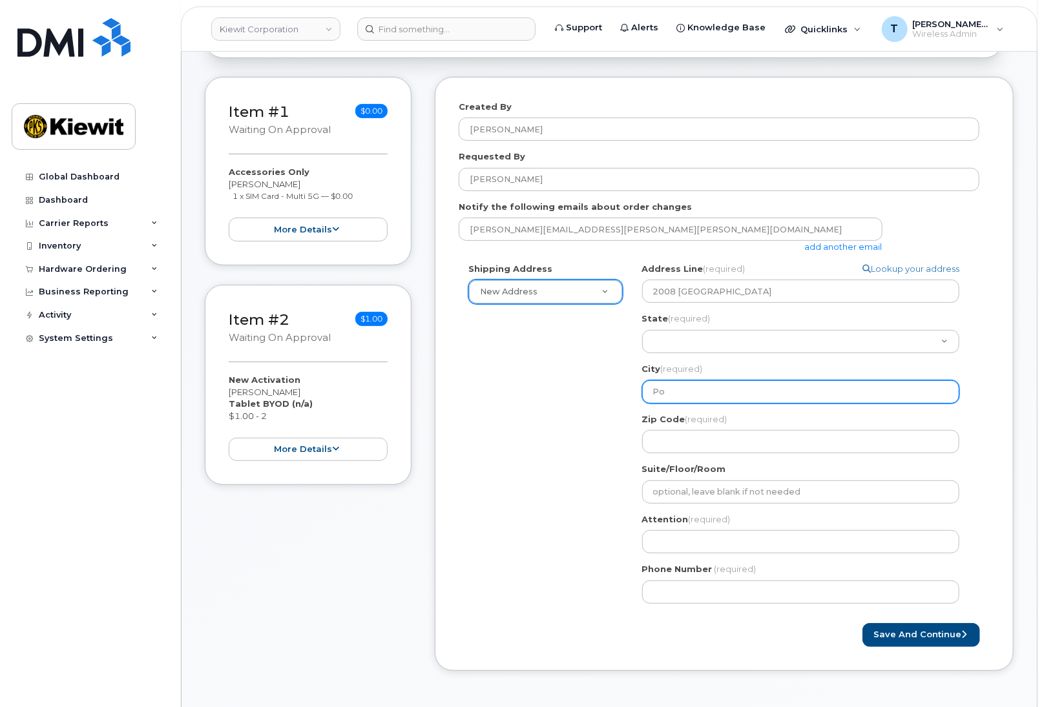
select select
type input "Por"
select select
type input "Port"
select select
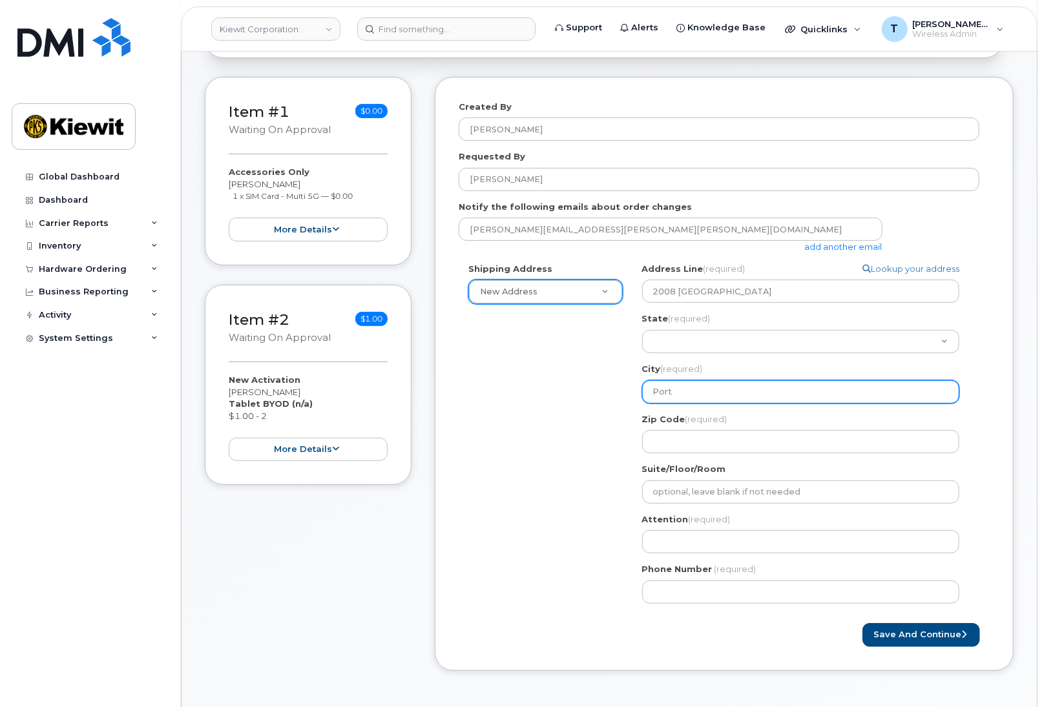
type input "Port A"
select select
type input "[GEOGRAPHIC_DATA]"
select select
type input "Port Art"
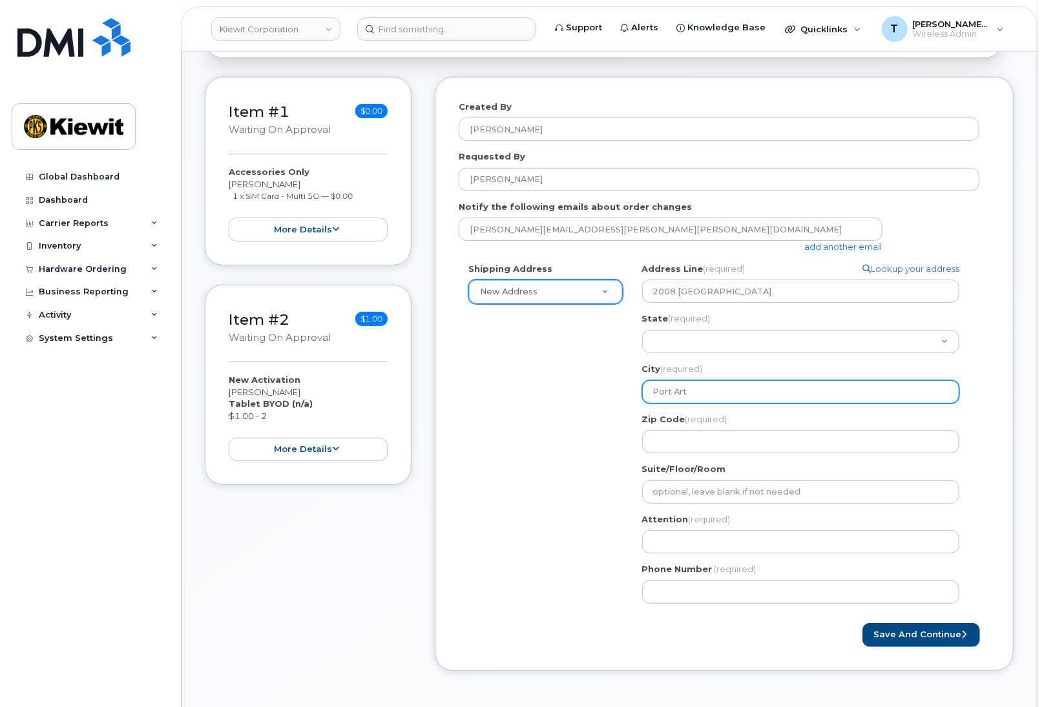
select select
type input "Port Arth"
select select
type input "Port Arthu"
select select
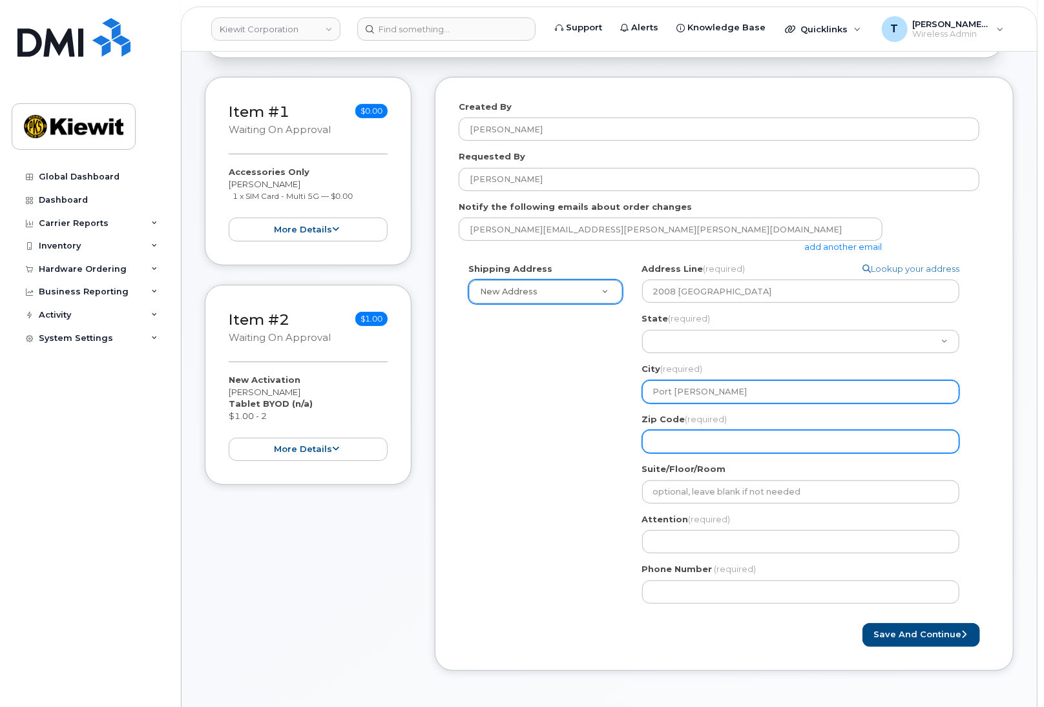
type input "Port [PERSON_NAME]"
click at [727, 438] on input "Zip Code (required)" at bounding box center [800, 441] width 317 height 23
select select
type input "7"
select select
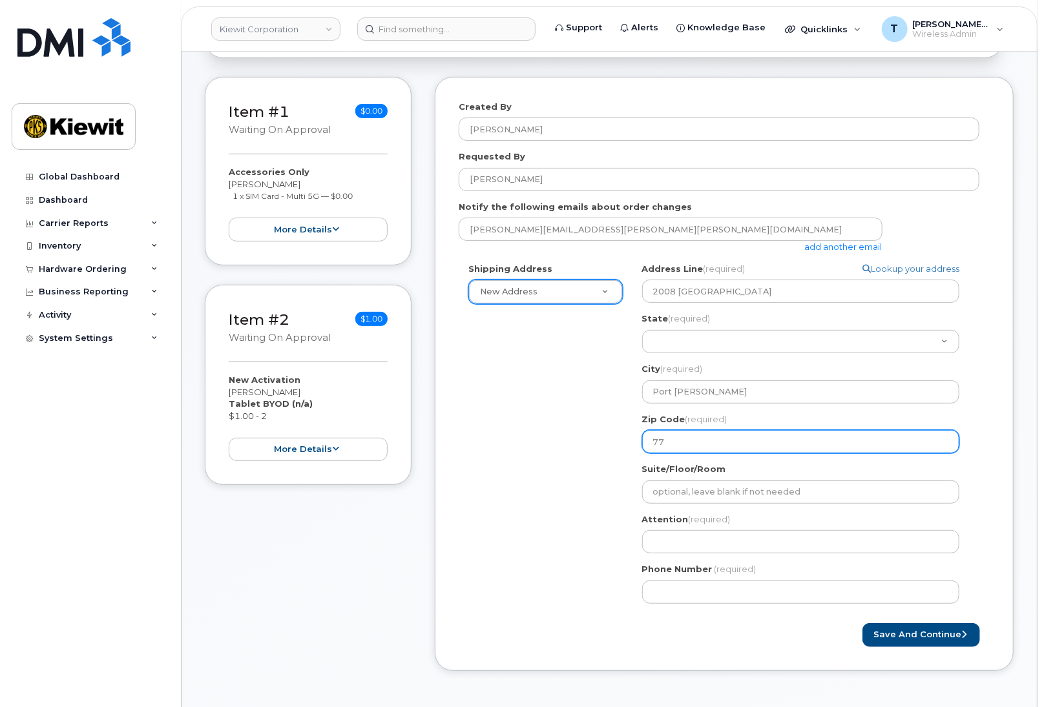
type input "776"
select select
type input "7764"
select select
type input "77640"
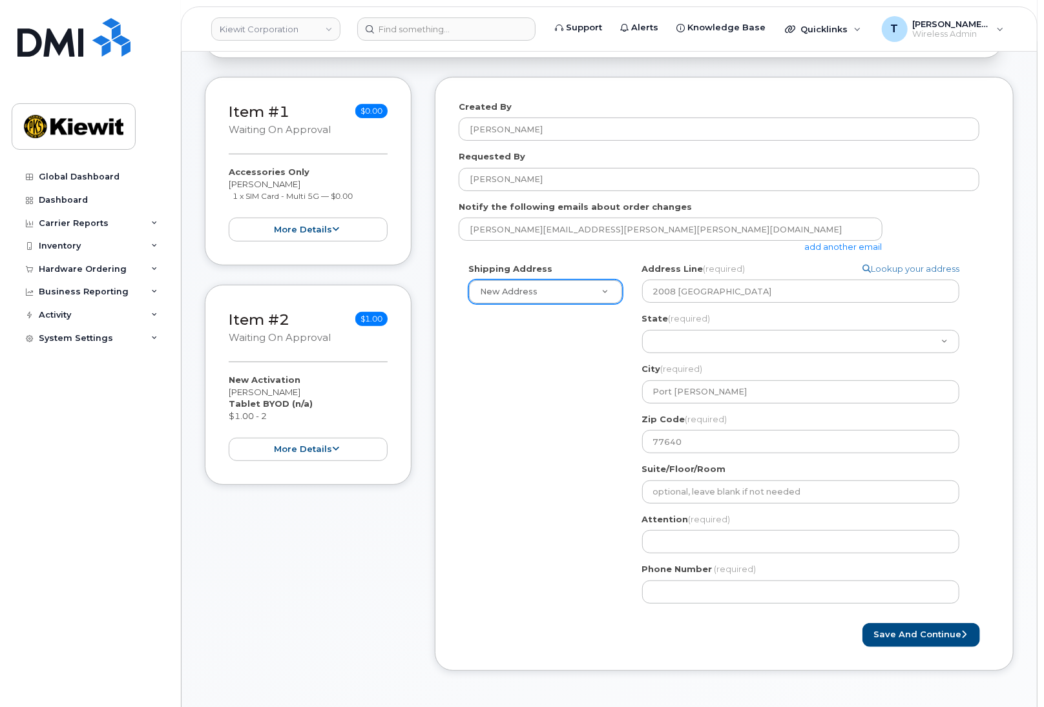
click at [517, 581] on div "Shipping Address New Address New Address [GEOGRAPHIC_DATA] [GEOGRAPHIC_DATA][PE…" at bounding box center [719, 438] width 521 height 351
click at [739, 537] on input "Attention (required)" at bounding box center [800, 541] width 317 height 23
select select
type input "L"
select select
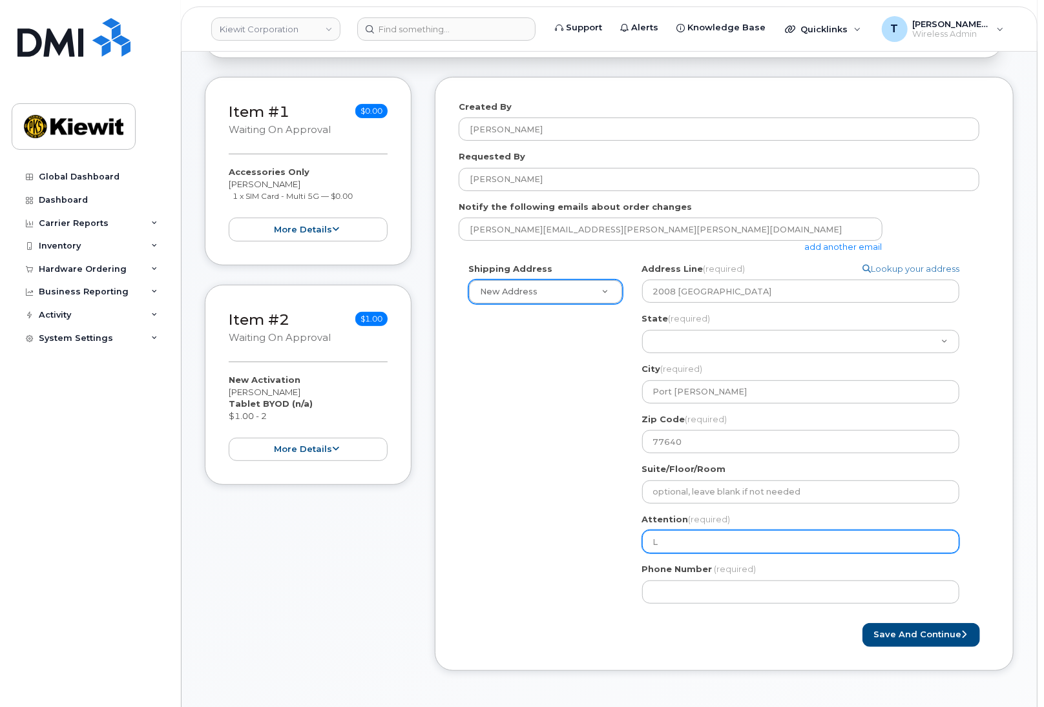
type input "Ly"
select select
type input "[PERSON_NAME]"
select select
type input "[PERSON_NAME]"
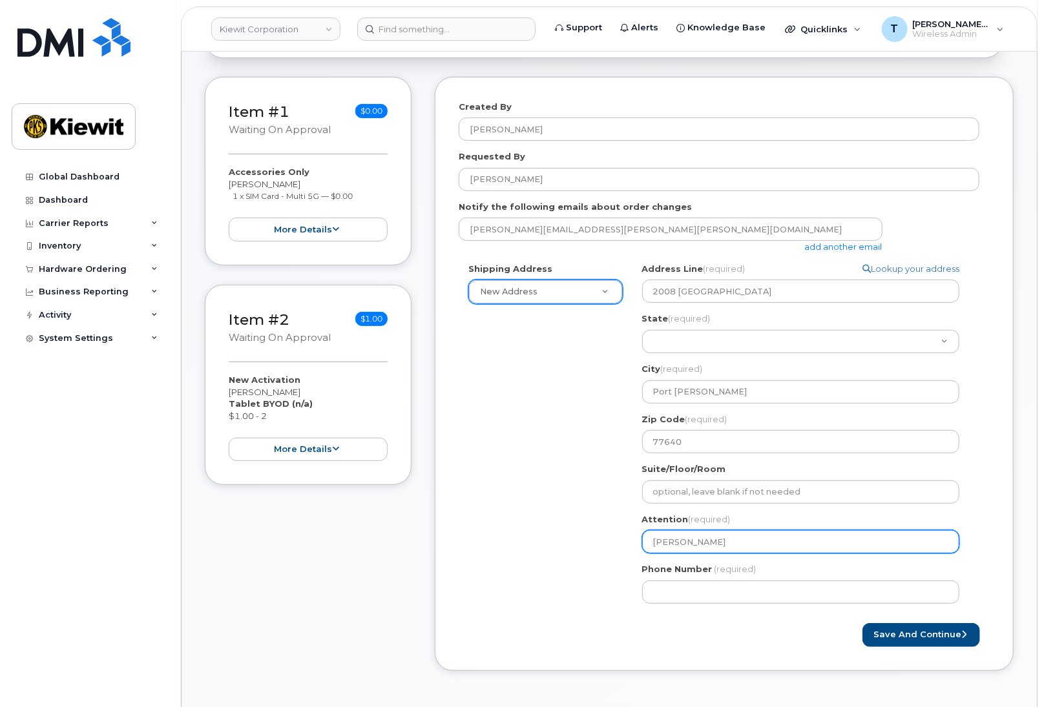
select select
type input "[PERSON_NAME]"
select select
type input "[PERSON_NAME]"
select select
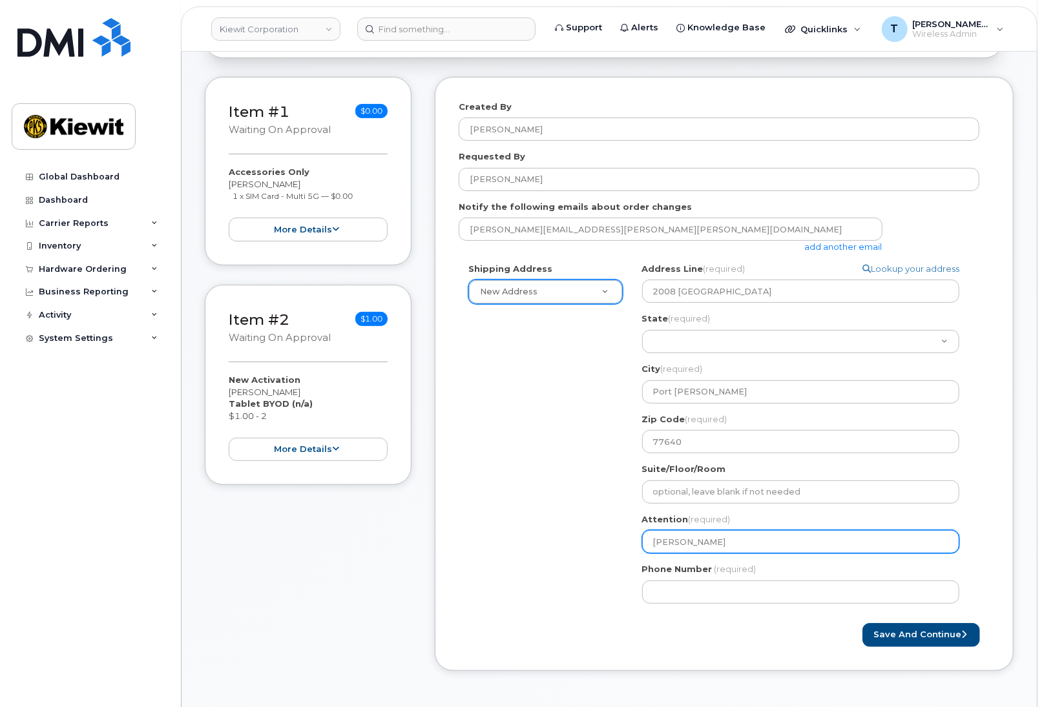
type input "[PERSON_NAME]"
select select
type input "[PERSON_NAME]"
select select
type input "[PERSON_NAME]"
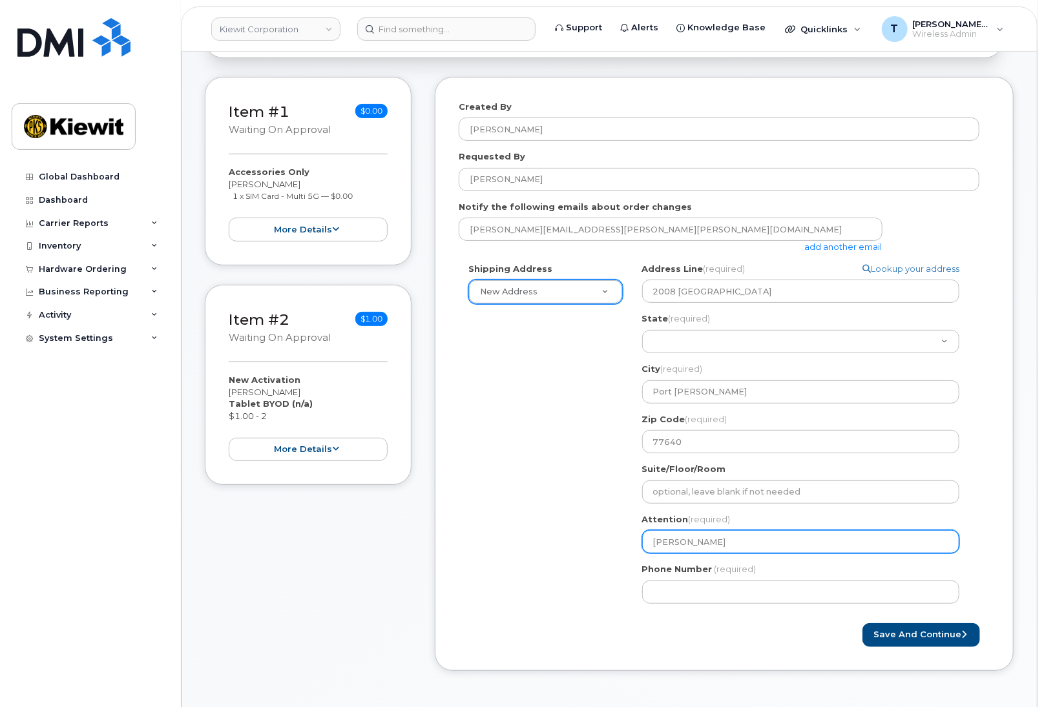
select select
type input "[PERSON_NAME]"
select select
type input "[PERSON_NAME] -"
click at [794, 545] on input "[PERSON_NAME] -" at bounding box center [800, 541] width 317 height 23
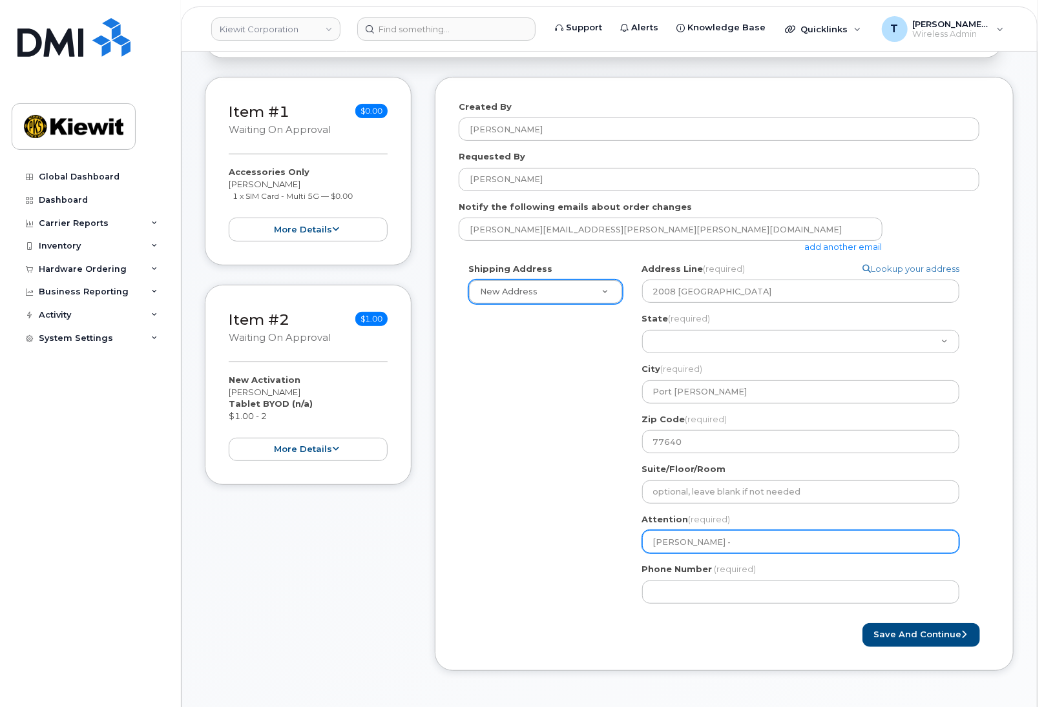
paste input "Order No.299889"
select select
type input "[PERSON_NAME] - Order No.299889"
click at [574, 499] on div "Shipping Address New Address New Address [GEOGRAPHIC_DATA] [GEOGRAPHIC_DATA][PE…" at bounding box center [719, 438] width 521 height 351
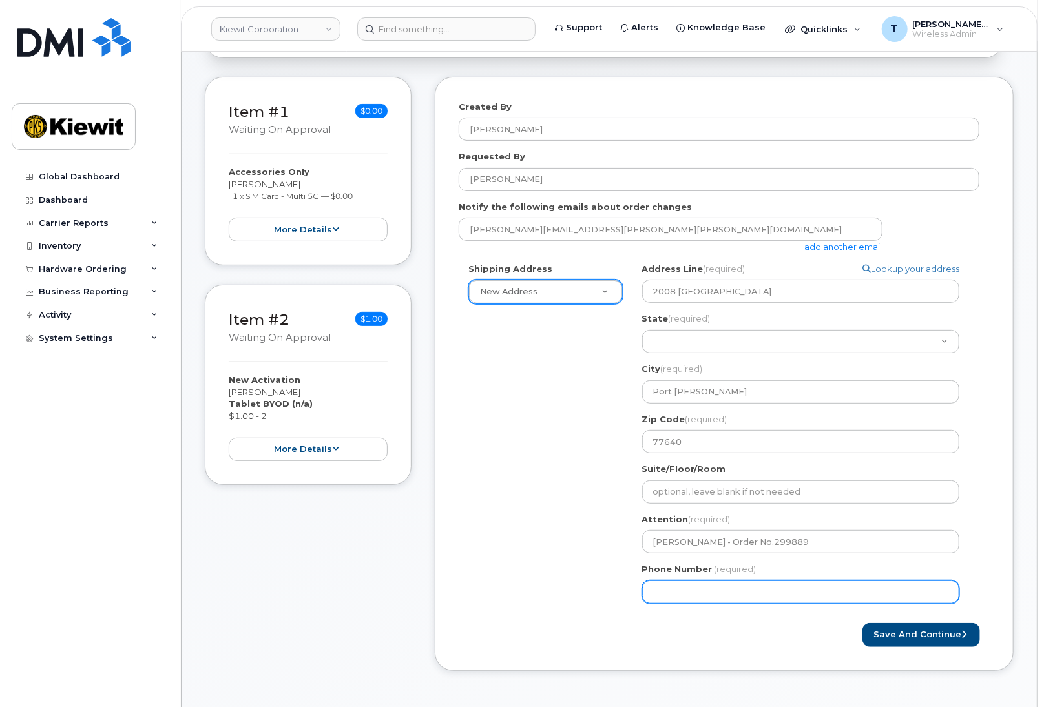
click at [727, 598] on input "Phone Number" at bounding box center [800, 592] width 317 height 23
click at [957, 632] on button "Save and Continue" at bounding box center [921, 635] width 118 height 24
click at [543, 493] on div "Shipping Address New Address New Address [GEOGRAPHIC_DATA] [GEOGRAPHIC_DATA][PE…" at bounding box center [719, 438] width 521 height 351
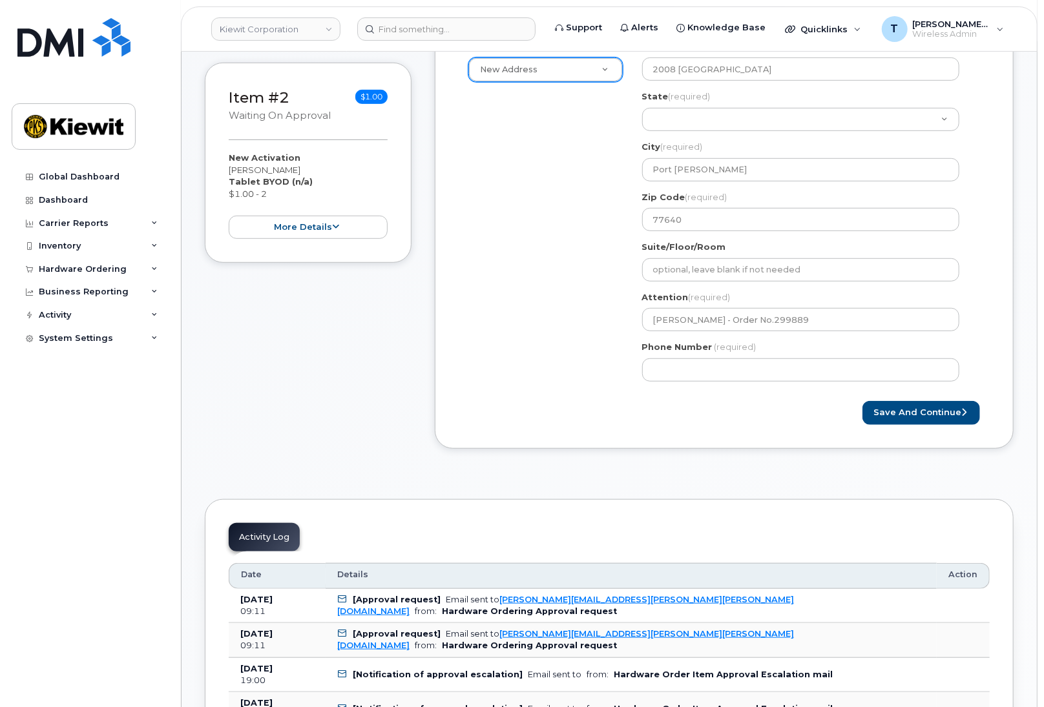
scroll to position [470, 0]
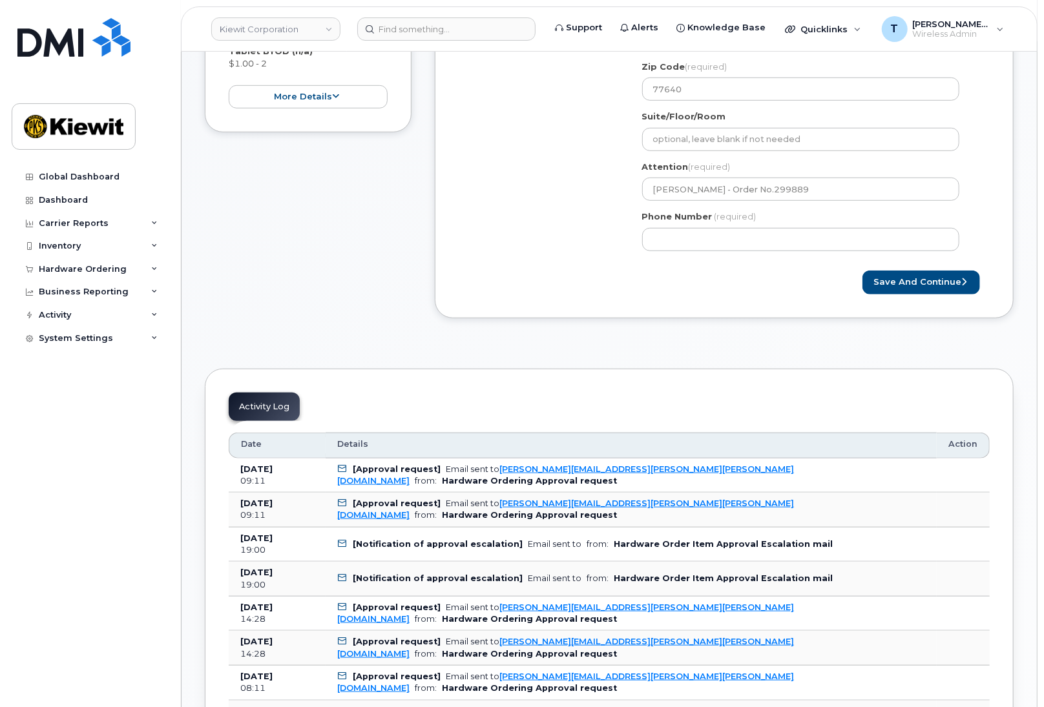
click at [617, 478] on b "Hardware Ordering Approval request" at bounding box center [529, 481] width 175 height 10
click at [680, 519] on td "[Approval request] Email sent to [PERSON_NAME][EMAIL_ADDRESS][PERSON_NAME][PERS…" at bounding box center [631, 510] width 611 height 35
click at [342, 473] on icon at bounding box center [342, 469] width 8 height 8
click at [342, 508] on icon at bounding box center [342, 503] width 8 height 8
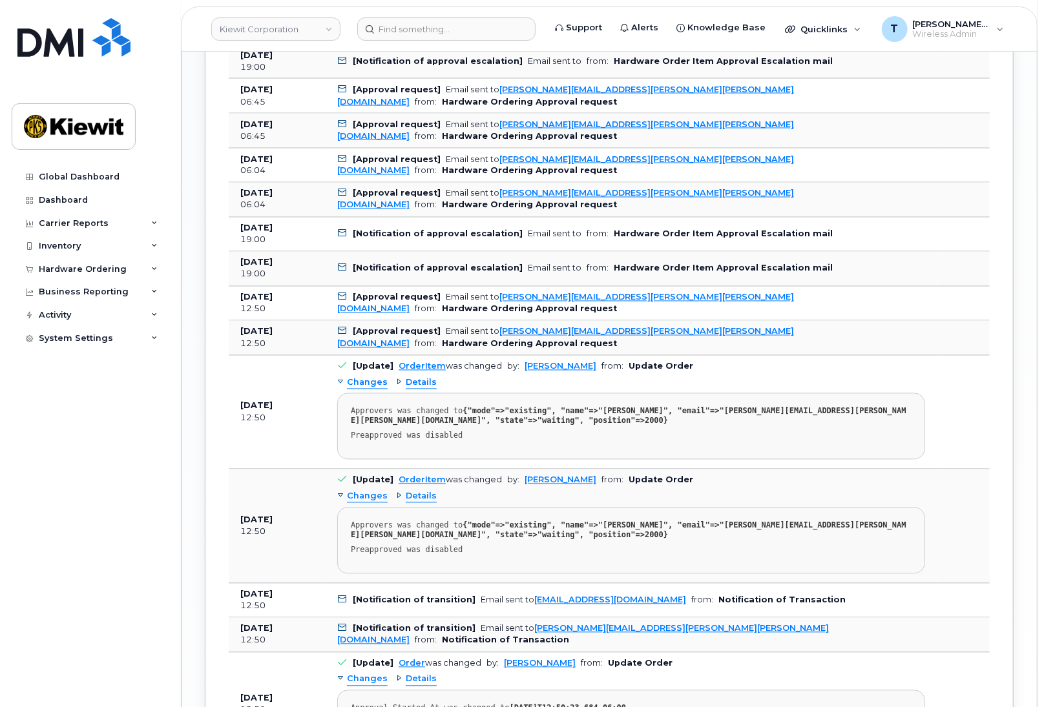
scroll to position [1445, 0]
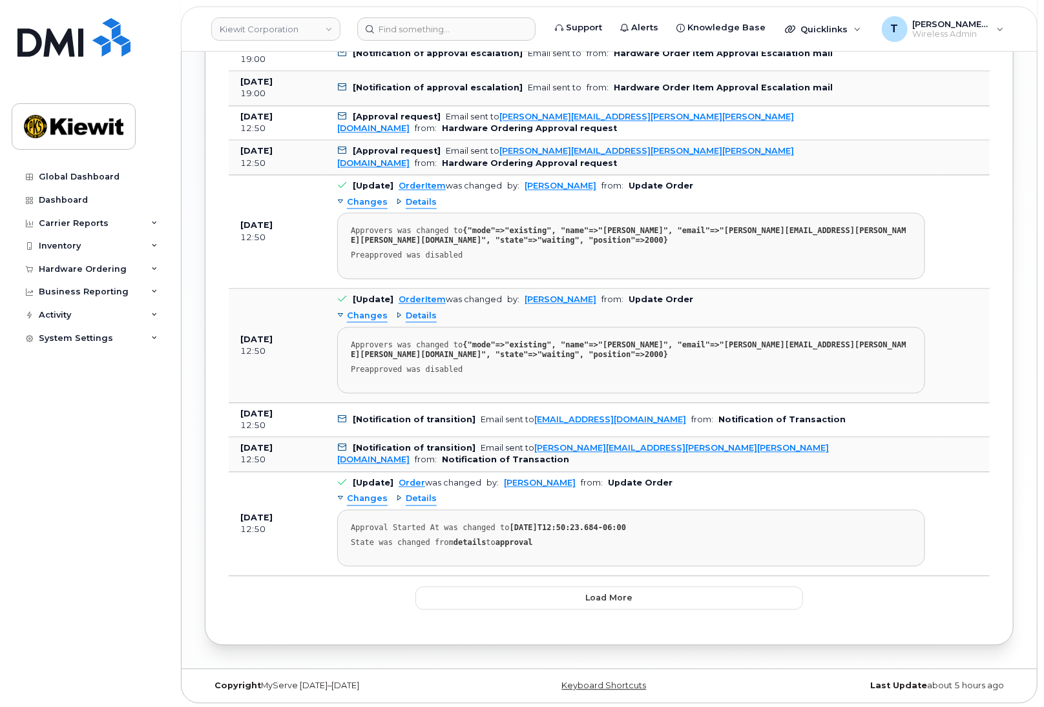
click at [796, 459] on td "[Notification of transition] Email sent to [PERSON_NAME][EMAIL_ADDRESS][PERSON_…" at bounding box center [631, 454] width 611 height 35
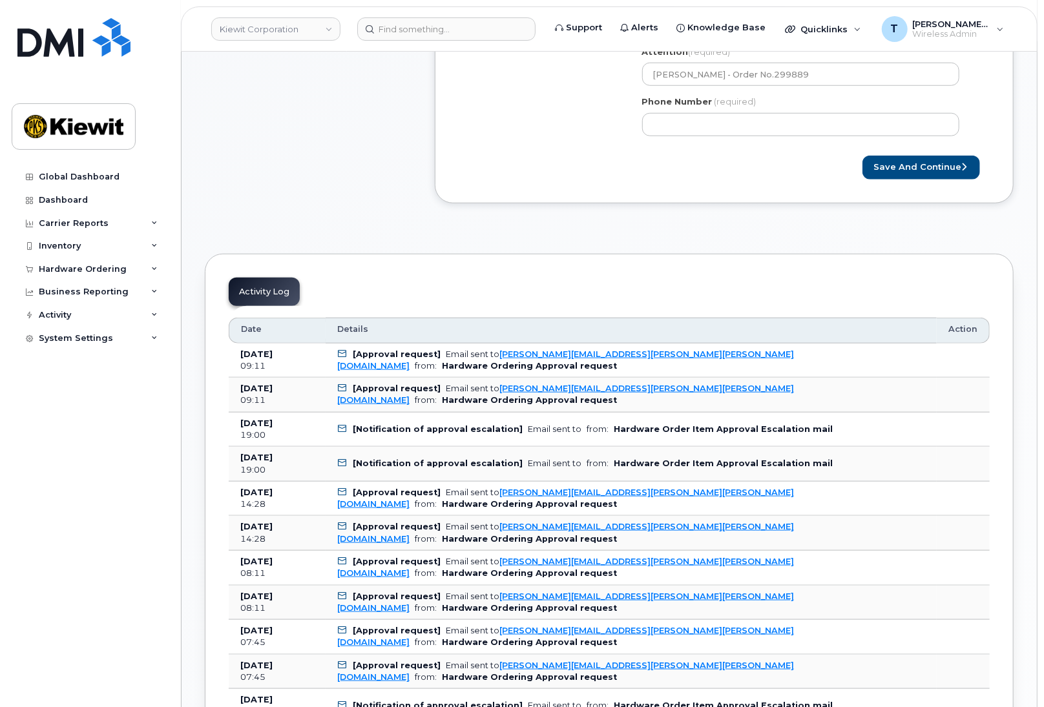
scroll to position [564, 0]
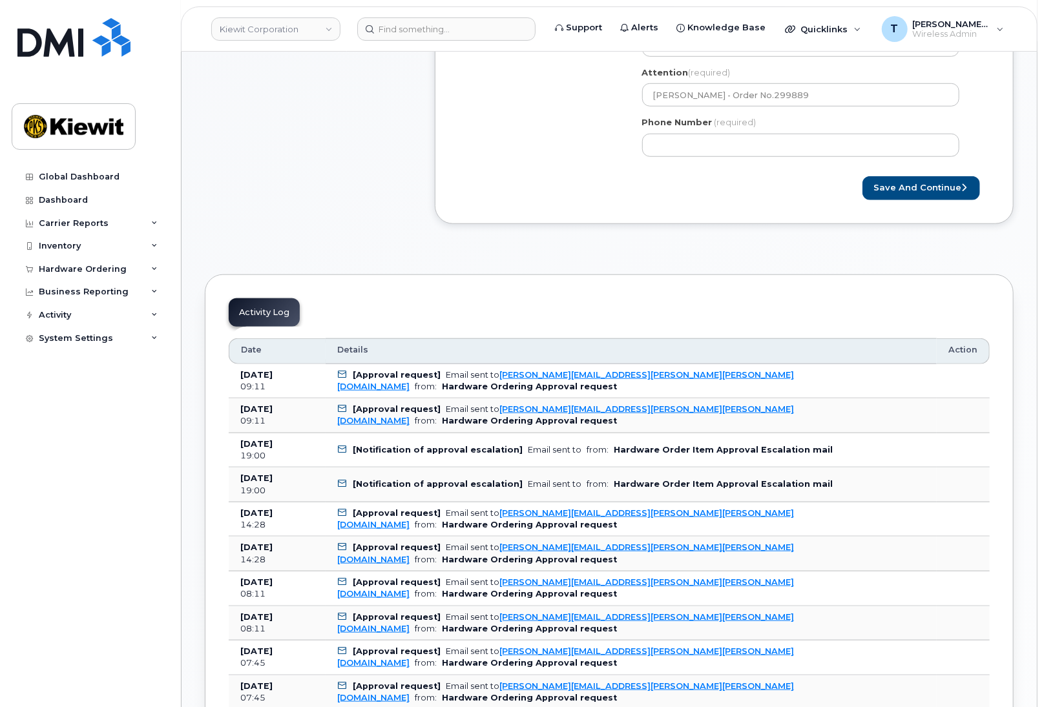
click at [355, 413] on b "[Approval request]" at bounding box center [397, 409] width 88 height 10
drag, startPoint x: 205, startPoint y: 420, endPoint x: 239, endPoint y: 417, distance: 34.4
click at [307, 415] on div "09:11" at bounding box center [277, 421] width 74 height 12
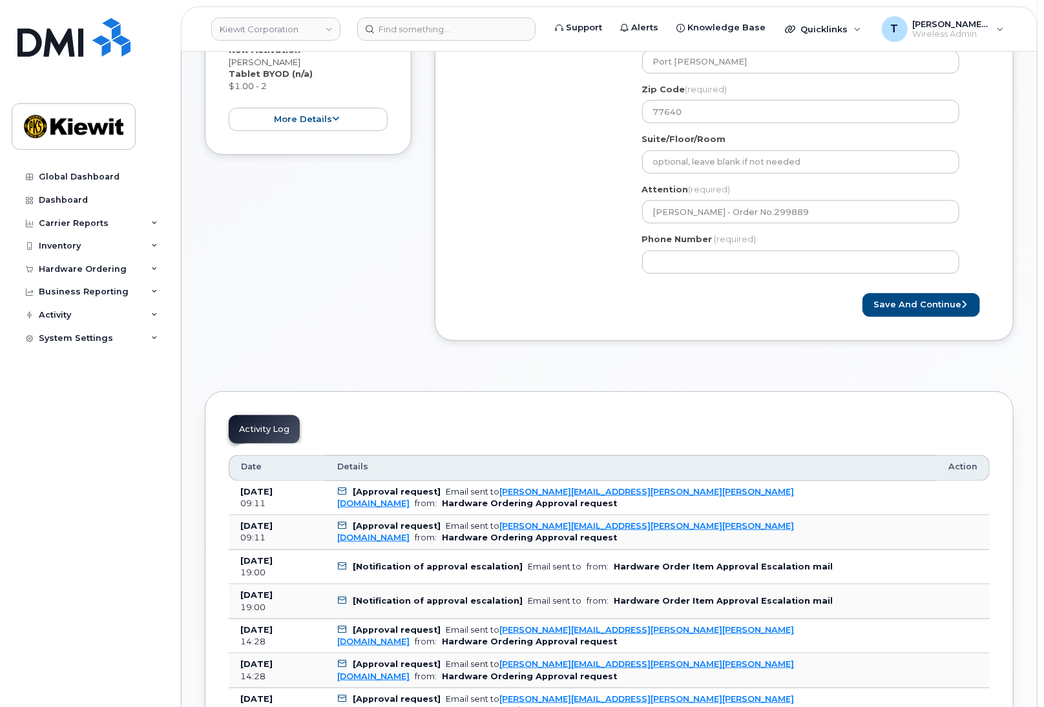
scroll to position [446, 0]
click at [268, 435] on div "Activity Log" at bounding box center [264, 430] width 71 height 28
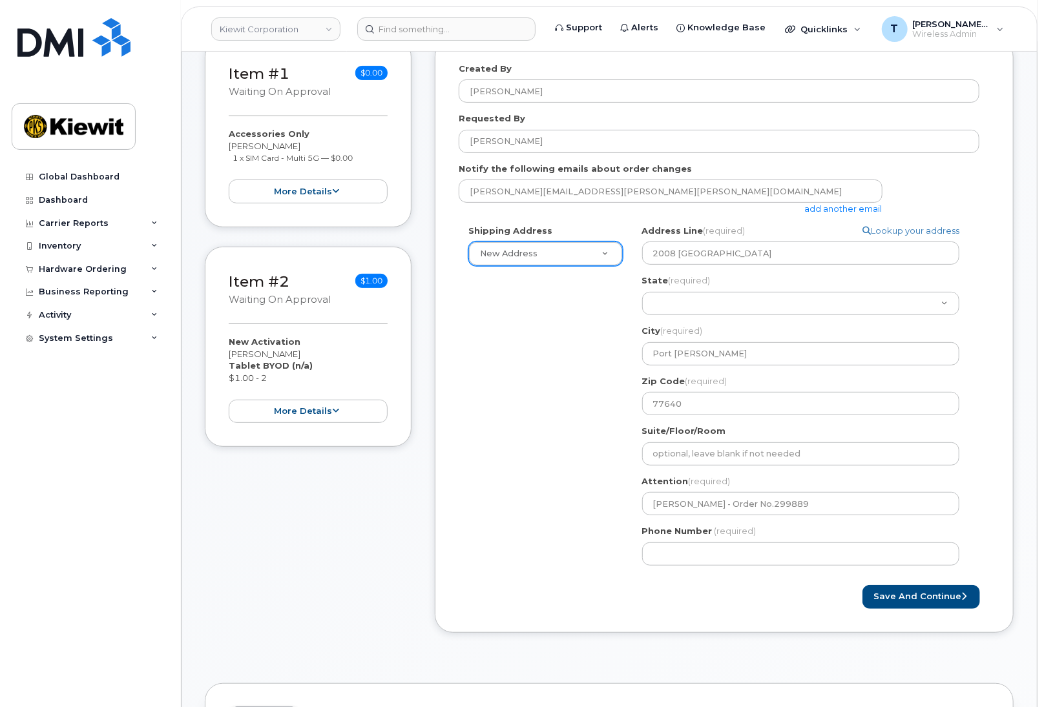
scroll to position [153, 0]
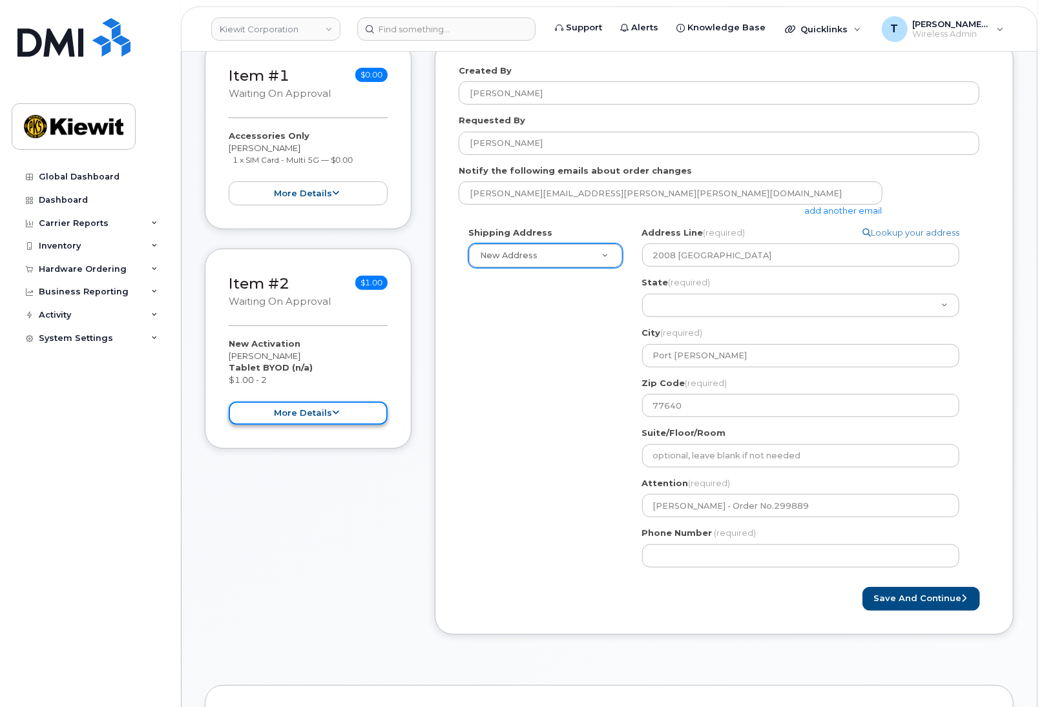
click at [331, 418] on button "more details" at bounding box center [308, 414] width 159 height 24
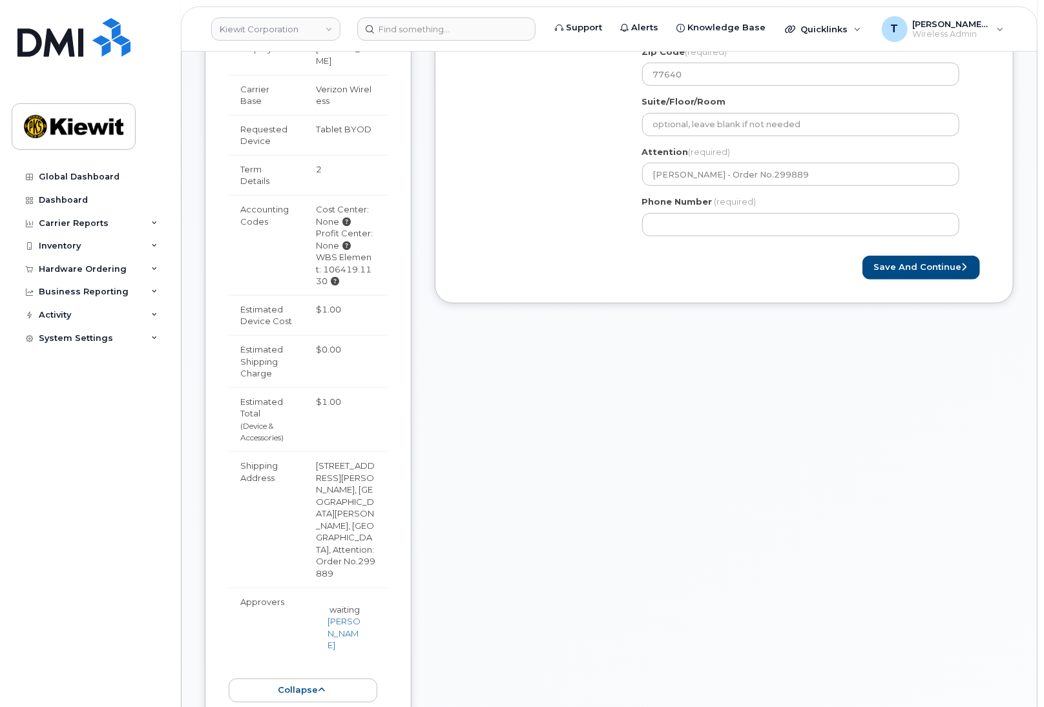
scroll to position [505, 0]
